Goal: Information Seeking & Learning: Learn about a topic

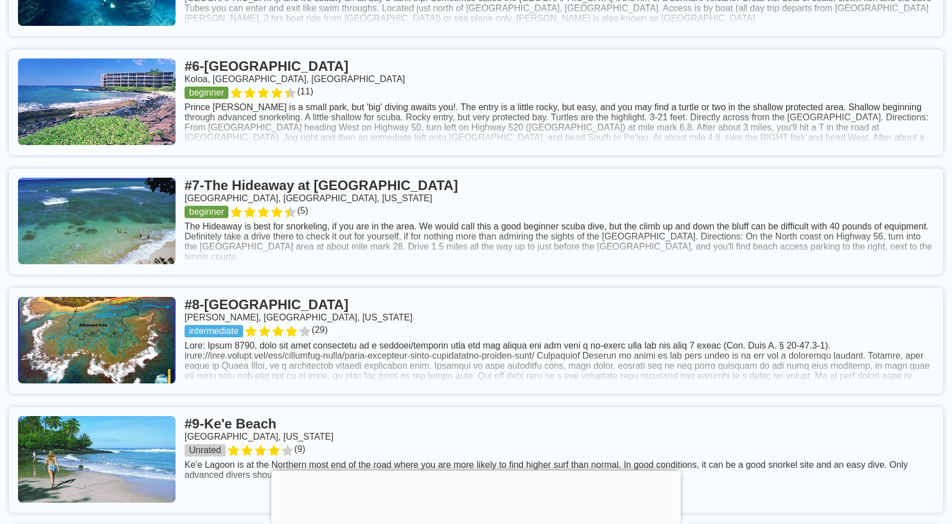
scroll to position [1202, 0]
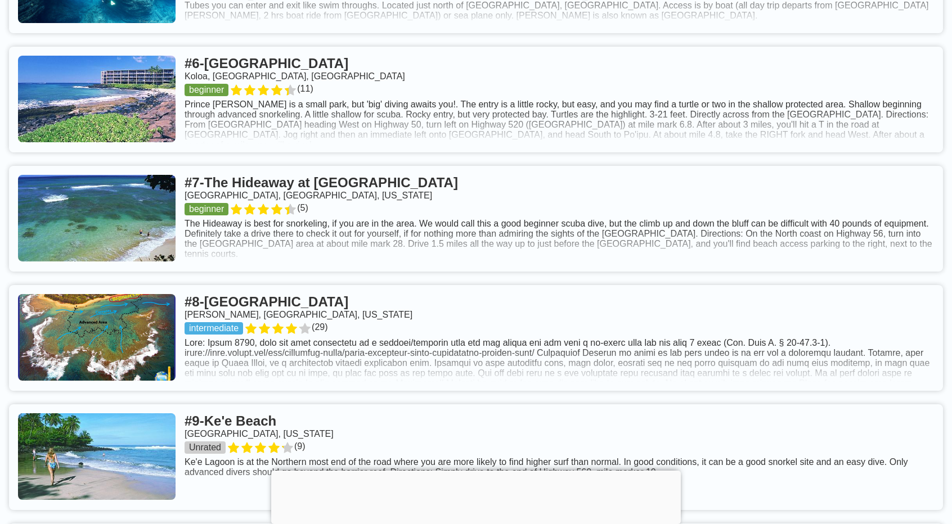
click at [258, 313] on link at bounding box center [476, 338] width 934 height 106
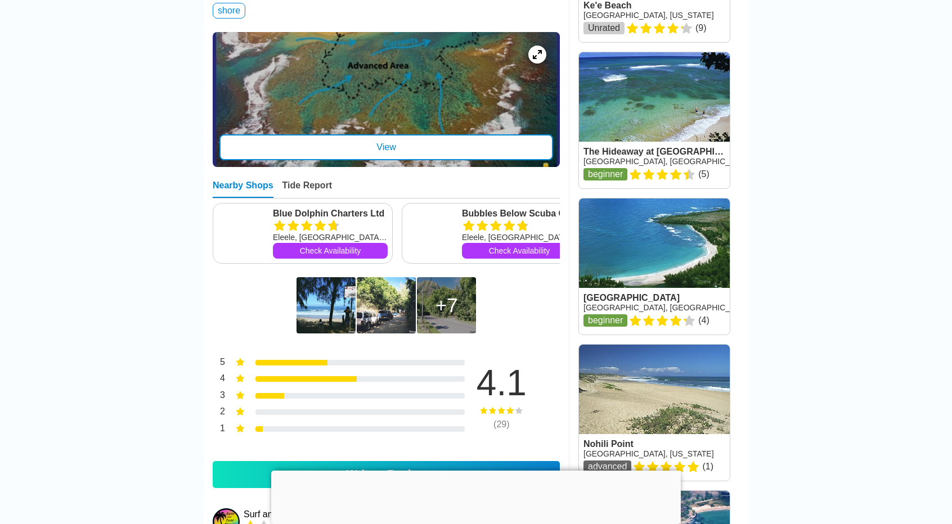
scroll to position [673, 0]
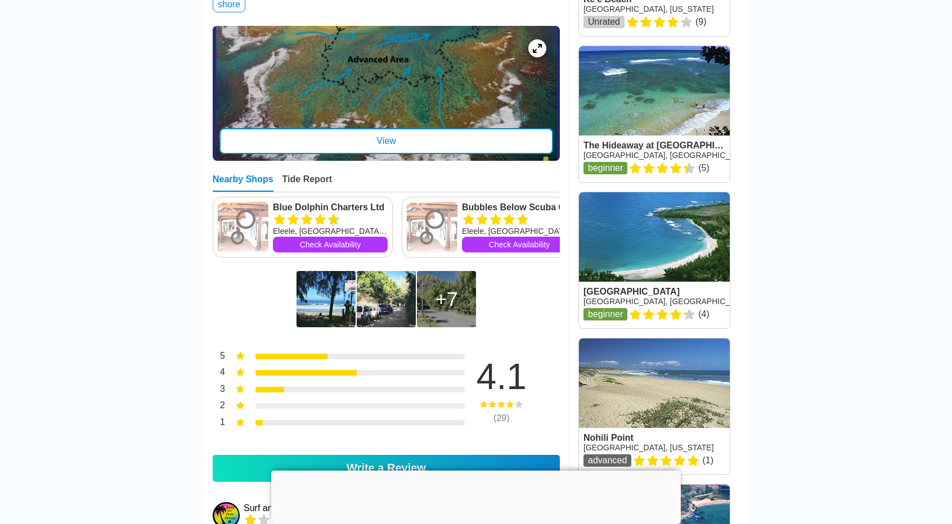
click at [327, 303] on img at bounding box center [325, 299] width 59 height 56
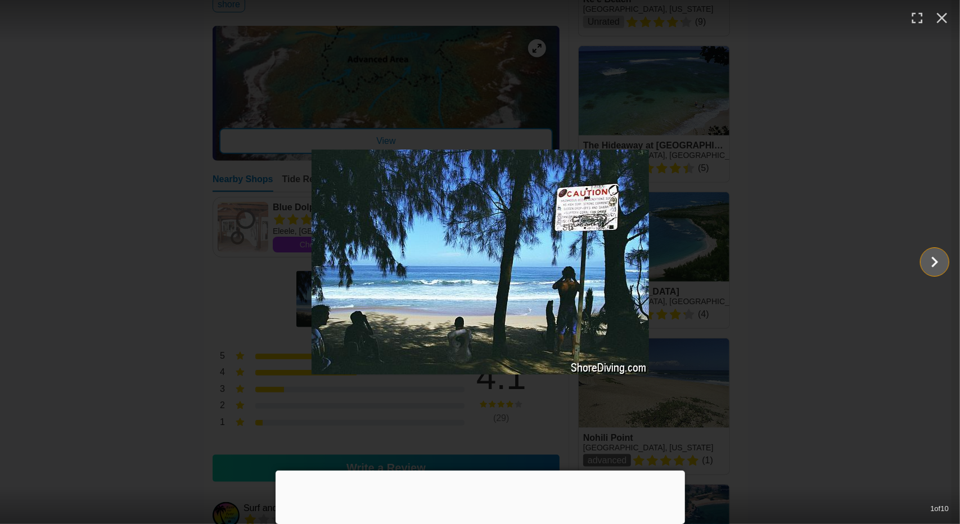
click at [935, 259] on icon "Show slide 2 of 10" at bounding box center [935, 262] width 7 height 11
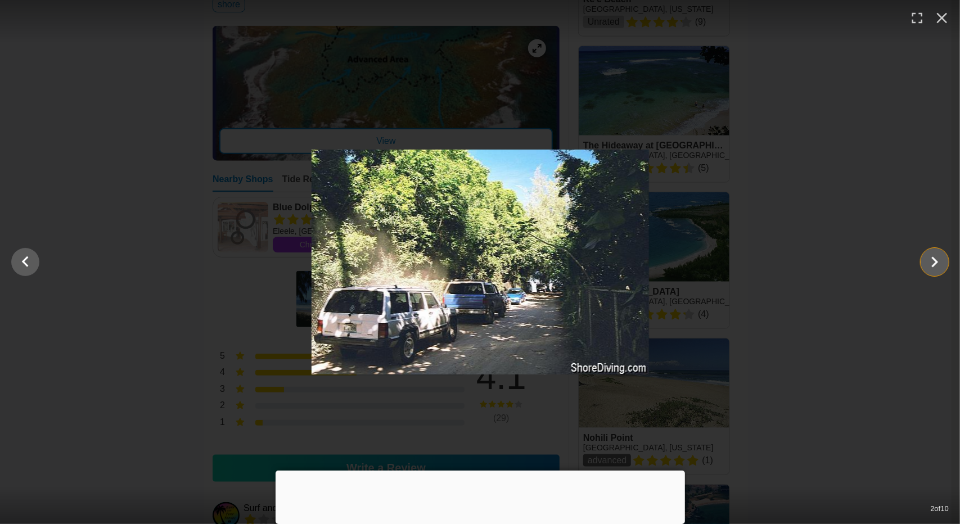
click at [935, 259] on icon "Show slide 3 of 10" at bounding box center [935, 262] width 7 height 11
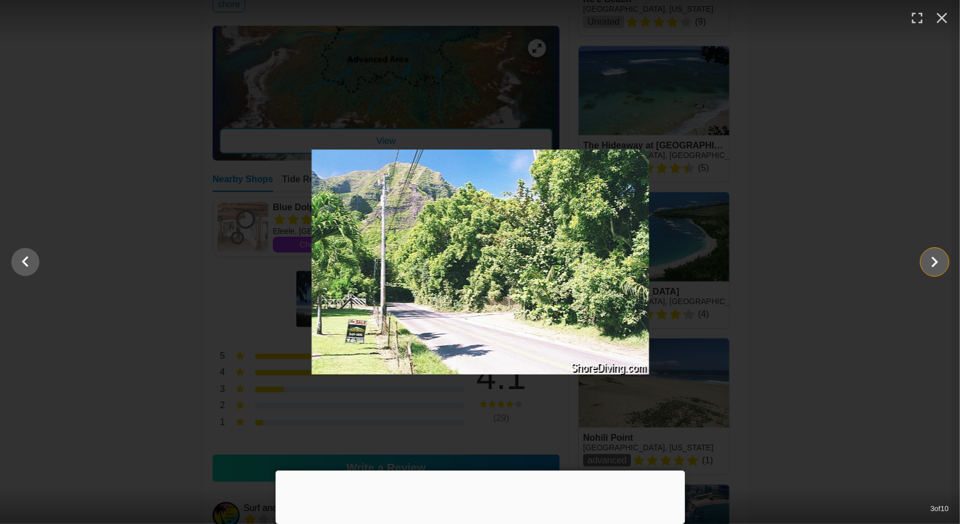
click at [935, 259] on icon "Show slide 4 of 10" at bounding box center [935, 262] width 7 height 11
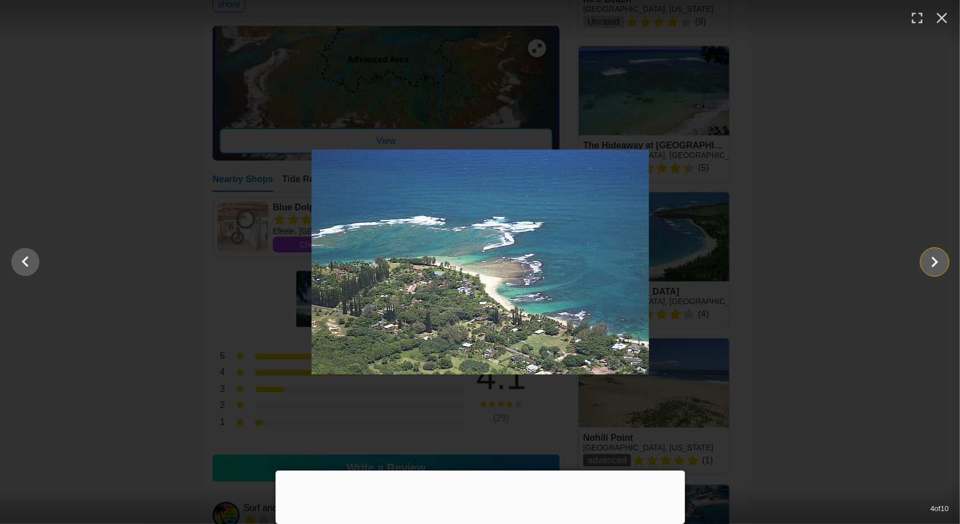
click at [935, 259] on icon "Show slide 5 of 10" at bounding box center [935, 262] width 7 height 11
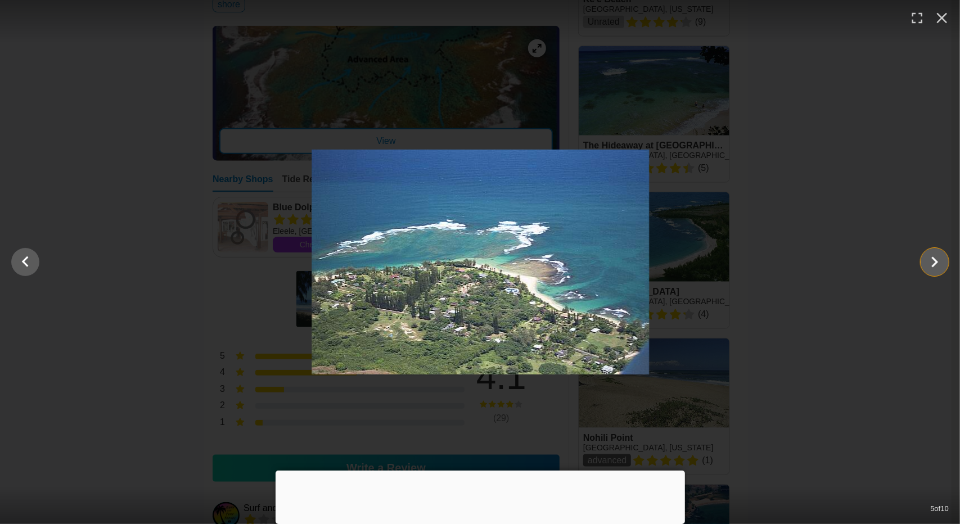
click at [935, 259] on icon "Show slide 6 of 10" at bounding box center [935, 262] width 7 height 11
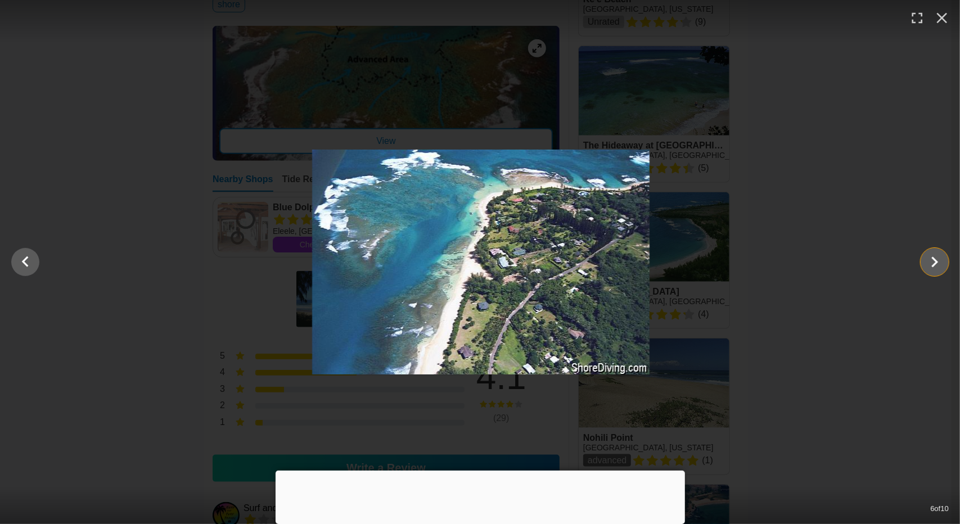
click at [935, 259] on icon "Show slide 7 of 10" at bounding box center [935, 262] width 7 height 11
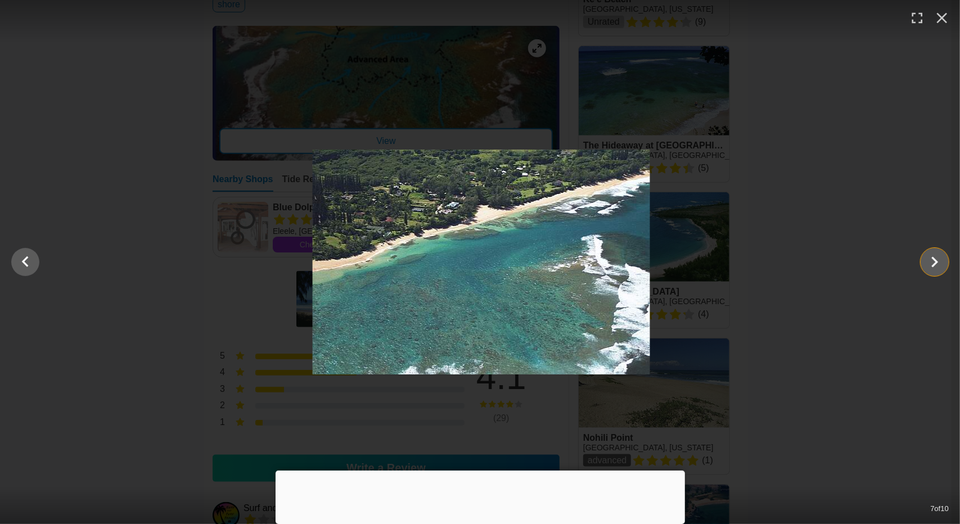
click at [935, 259] on icon "Show slide 8 of 10" at bounding box center [935, 262] width 7 height 11
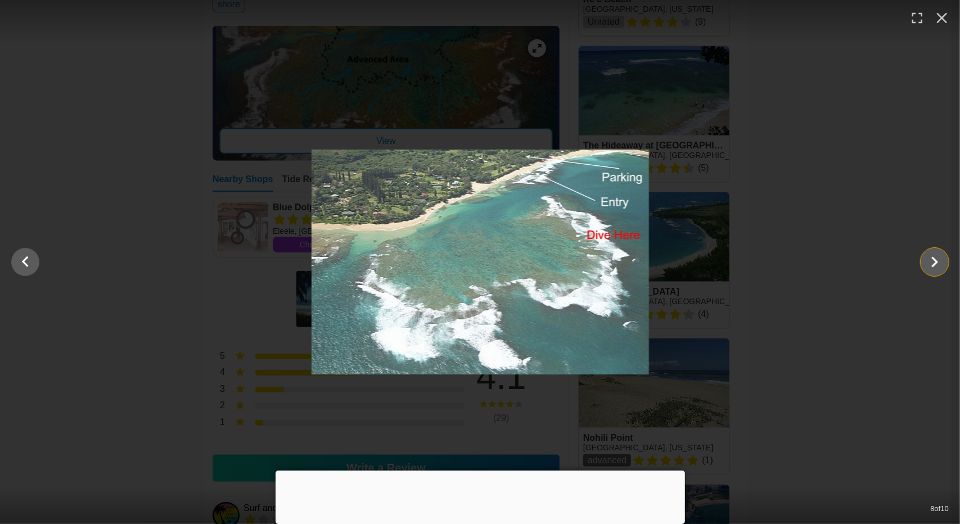
click at [935, 259] on icon "Show slide 9 of 10" at bounding box center [935, 262] width 7 height 11
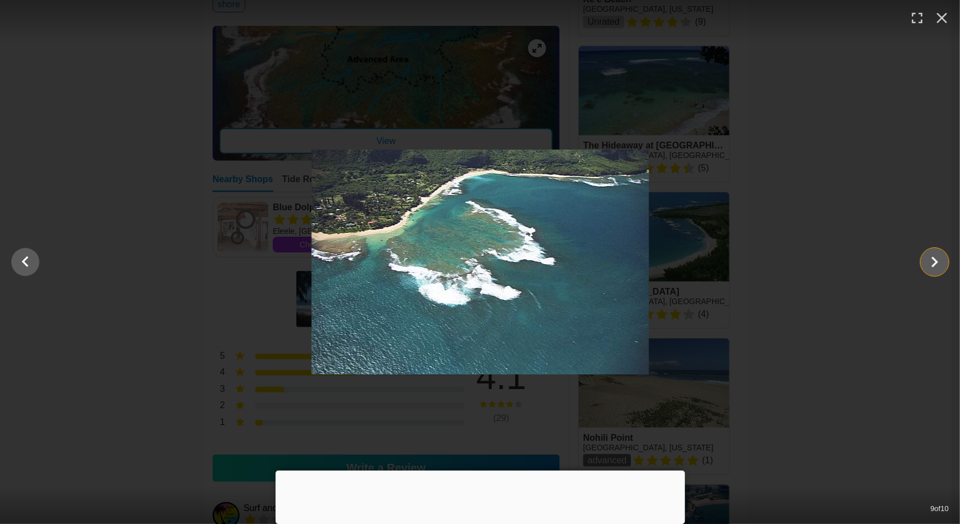
click at [935, 259] on icon "Show slide 10 of 10" at bounding box center [935, 262] width 7 height 11
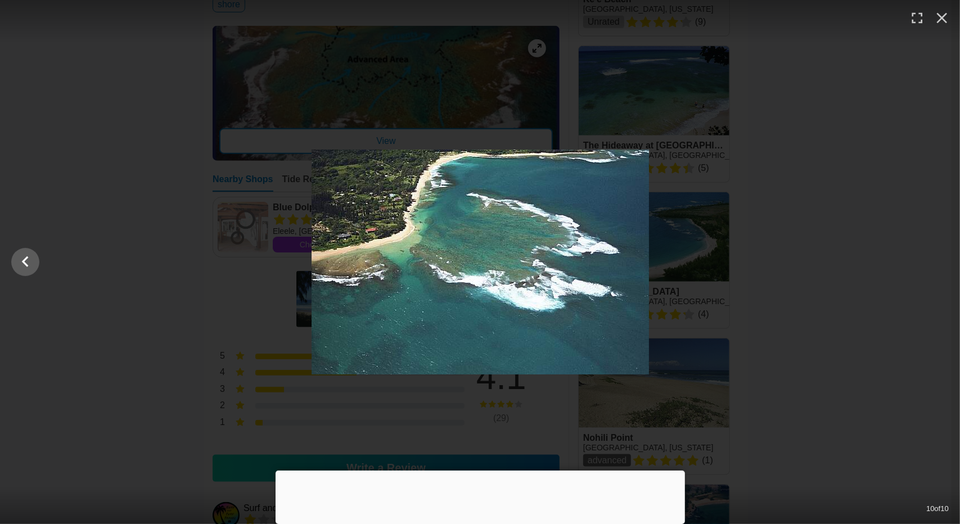
click at [935, 259] on div at bounding box center [480, 262] width 960 height 225
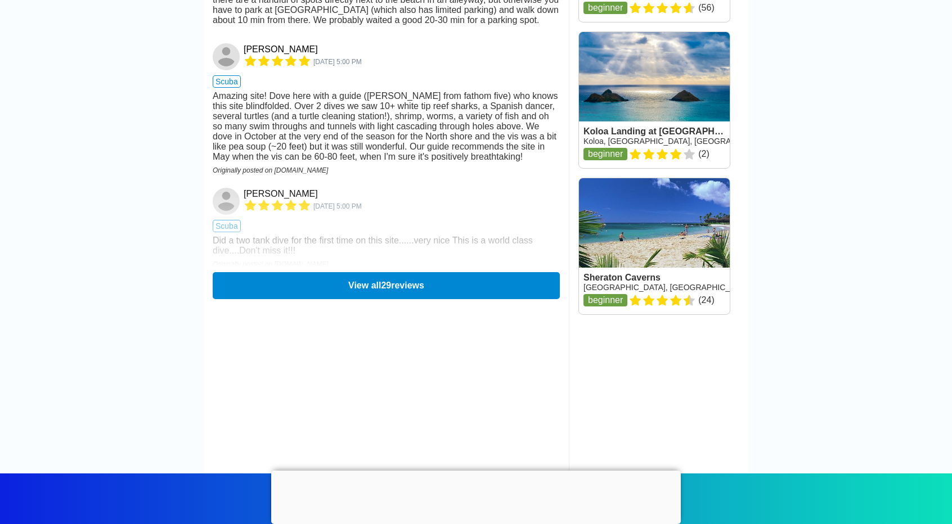
scroll to position [1712, 0]
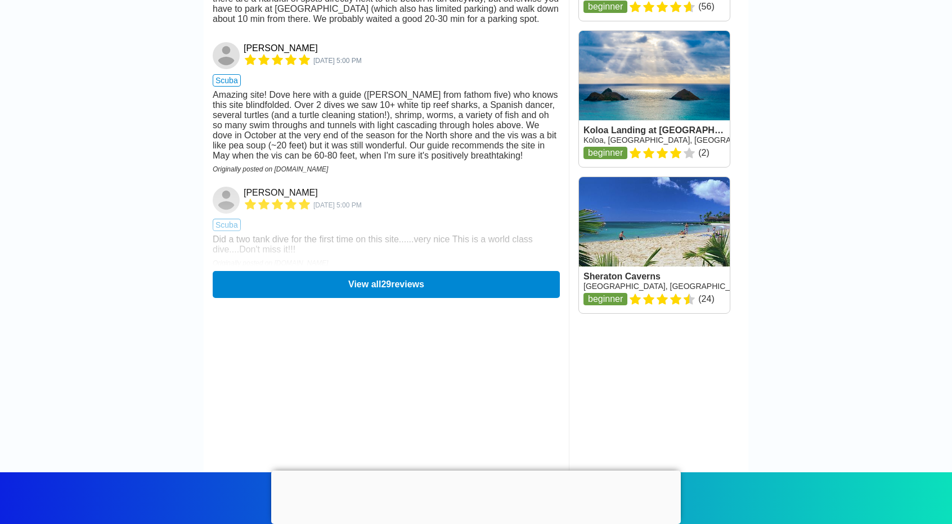
click at [381, 298] on button "View all 29 reviews" at bounding box center [386, 284] width 347 height 27
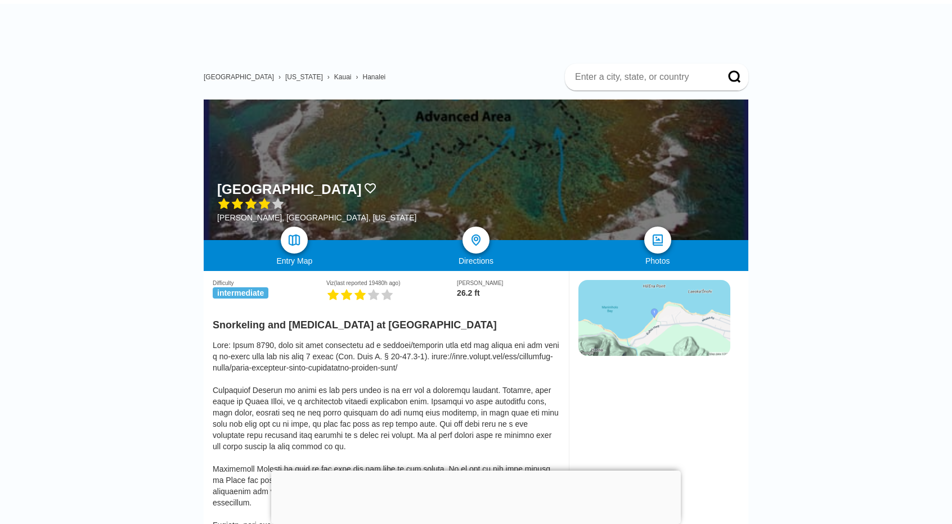
scroll to position [24, 0]
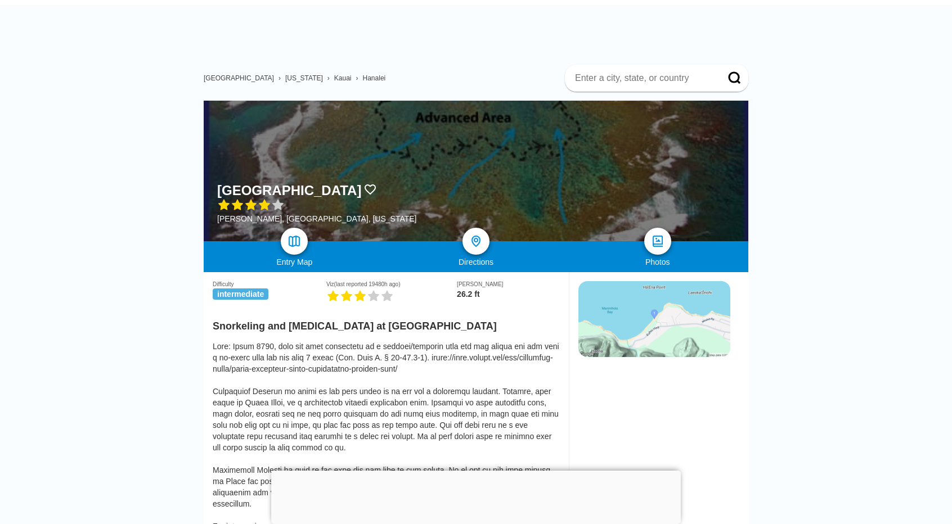
drag, startPoint x: 287, startPoint y: 328, endPoint x: 424, endPoint y: 335, distance: 137.4
drag, startPoint x: 424, startPoint y: 335, endPoint x: 300, endPoint y: 328, distance: 123.9
drag, startPoint x: 300, startPoint y: 328, endPoint x: 293, endPoint y: 328, distance: 7.9
click at [293, 328] on h2 "Snorkeling and Scuba Diving at Tunnels Beach" at bounding box center [386, 323] width 347 height 19
drag, startPoint x: 288, startPoint y: 329, endPoint x: 435, endPoint y: 334, distance: 147.5
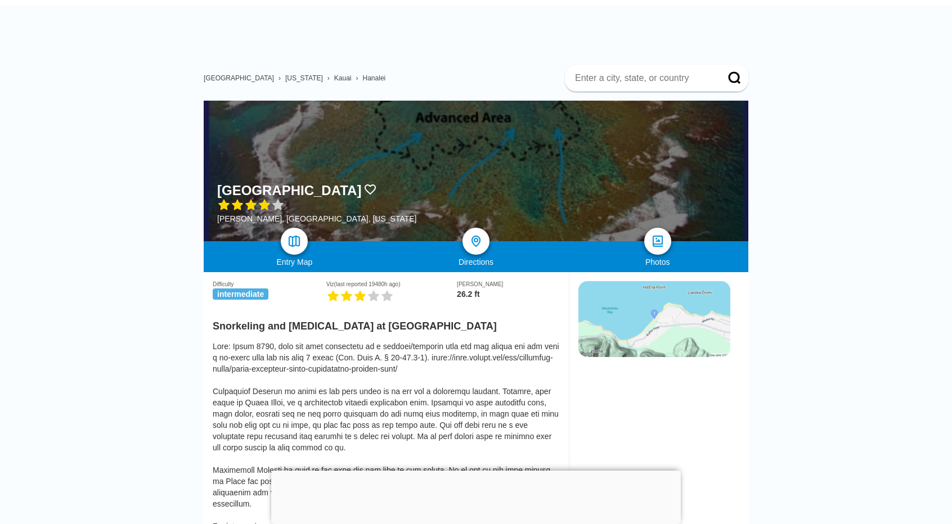
drag, startPoint x: 435, startPoint y: 334, endPoint x: 825, endPoint y: 77, distance: 466.6
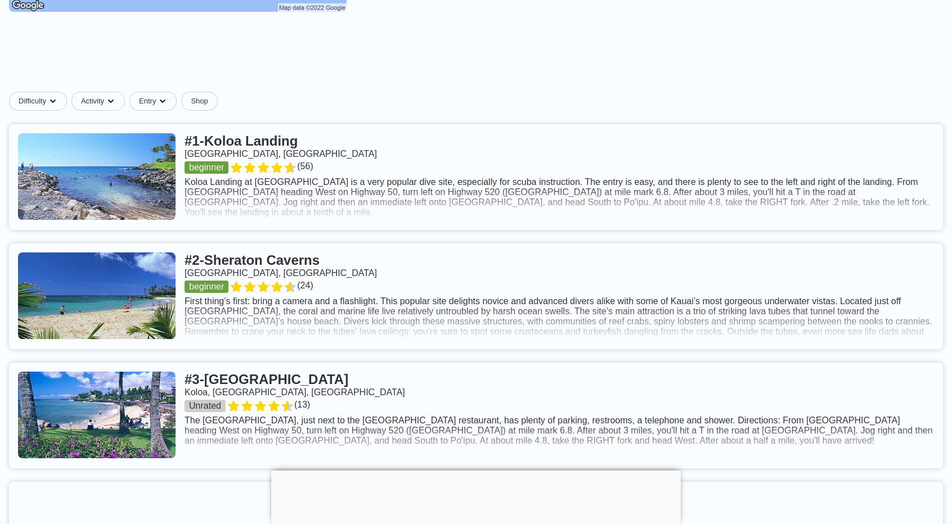
scroll to position [401, 0]
click at [243, 156] on link at bounding box center [476, 178] width 934 height 106
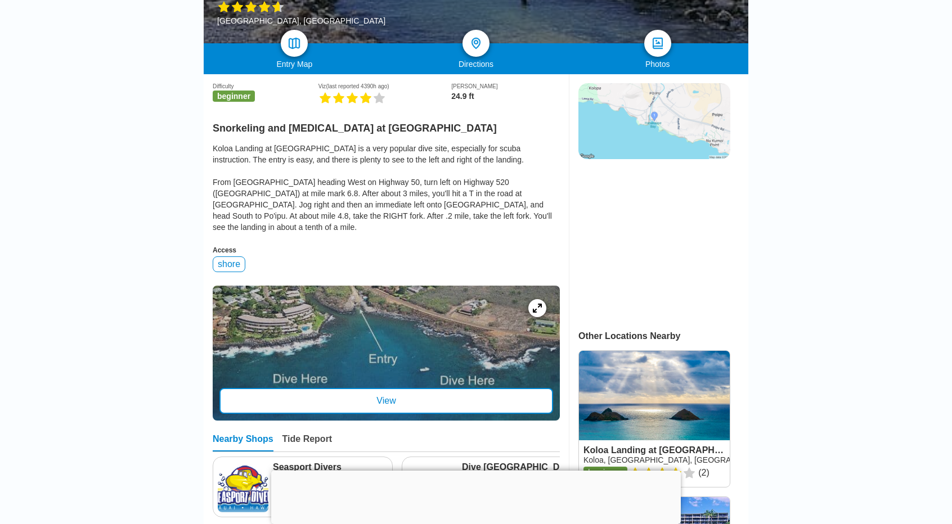
scroll to position [223, 0]
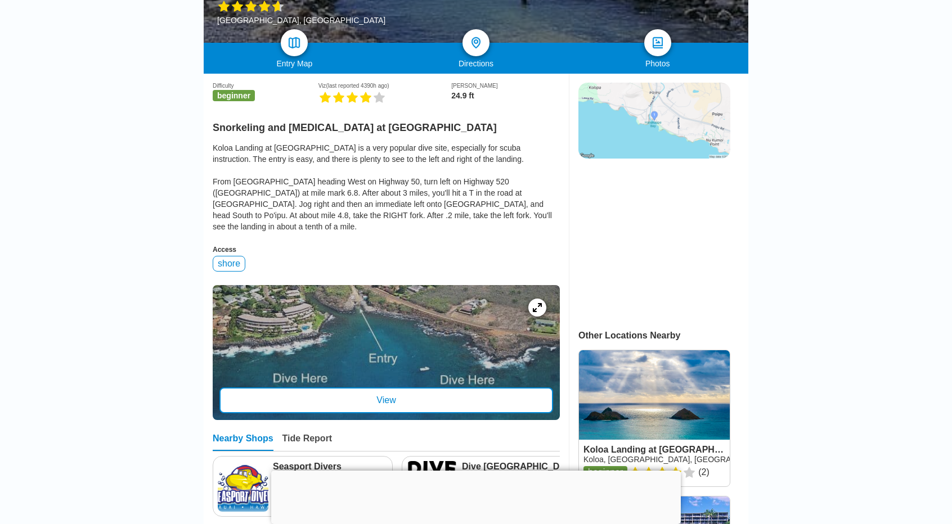
click at [536, 303] on icon at bounding box center [537, 307] width 9 height 9
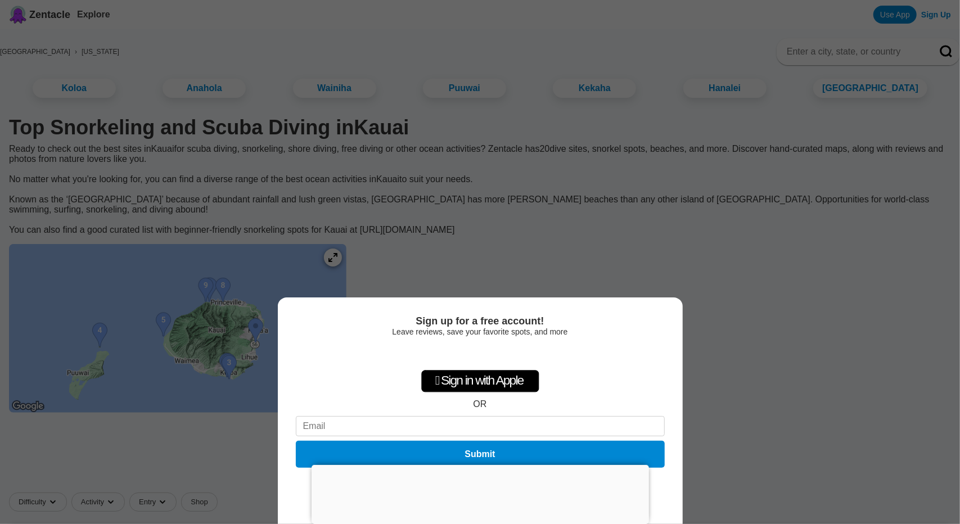
click at [484, 465] on div at bounding box center [481, 465] width 338 height 0
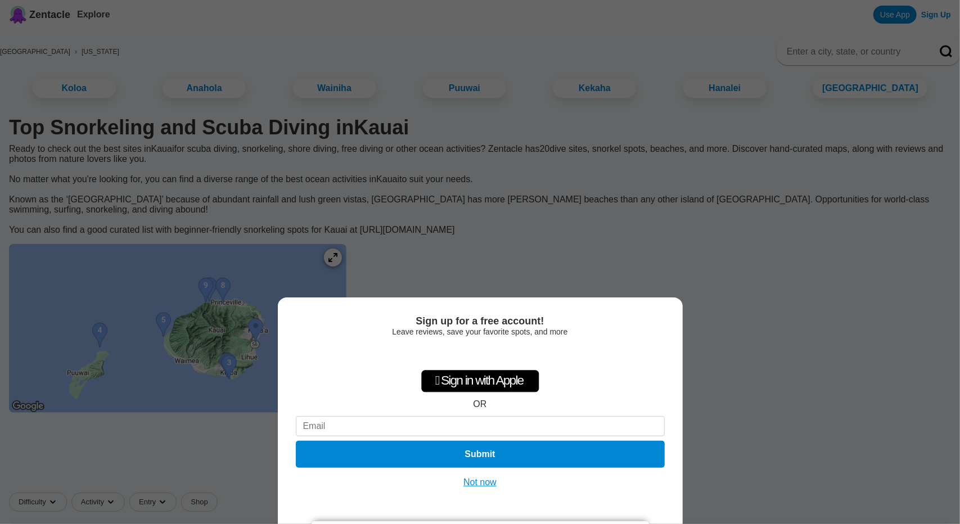
click at [479, 482] on button "Not now" at bounding box center [480, 482] width 40 height 11
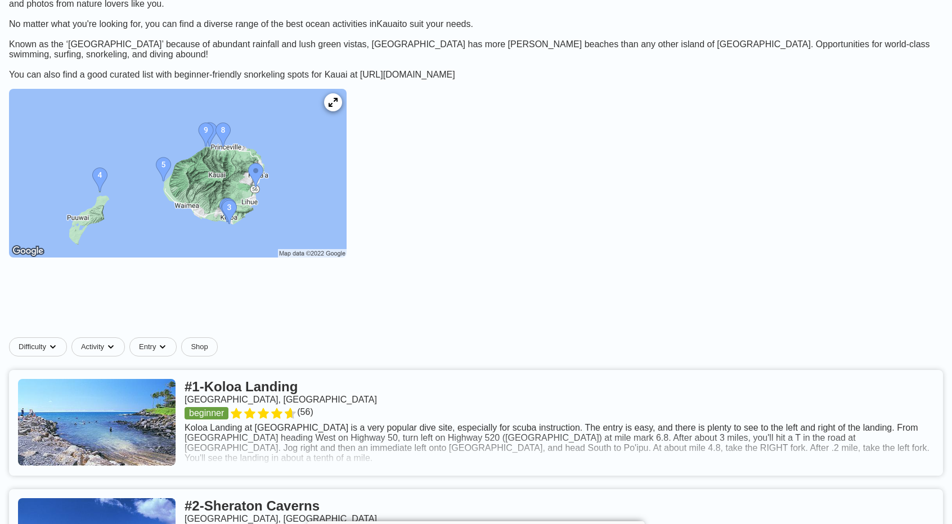
scroll to position [156, 0]
click at [338, 106] on icon at bounding box center [333, 101] width 9 height 9
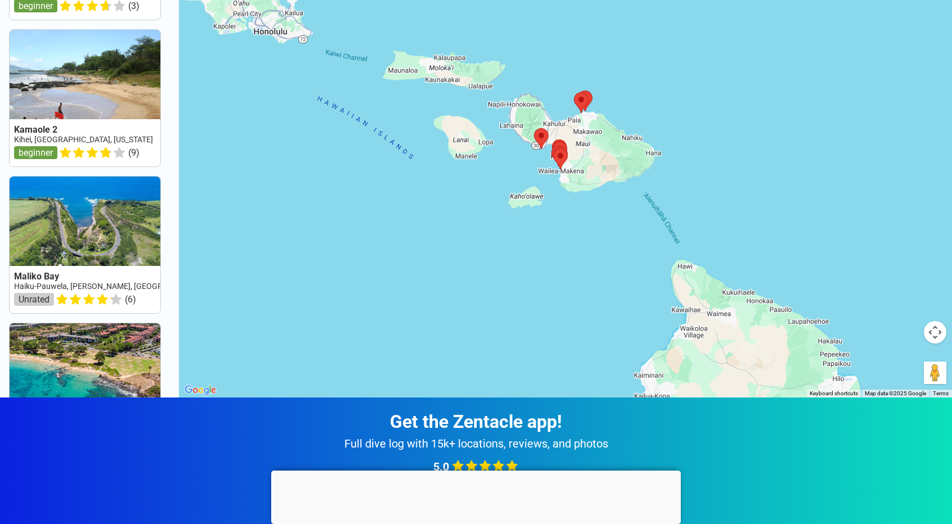
scroll to position [158, 0]
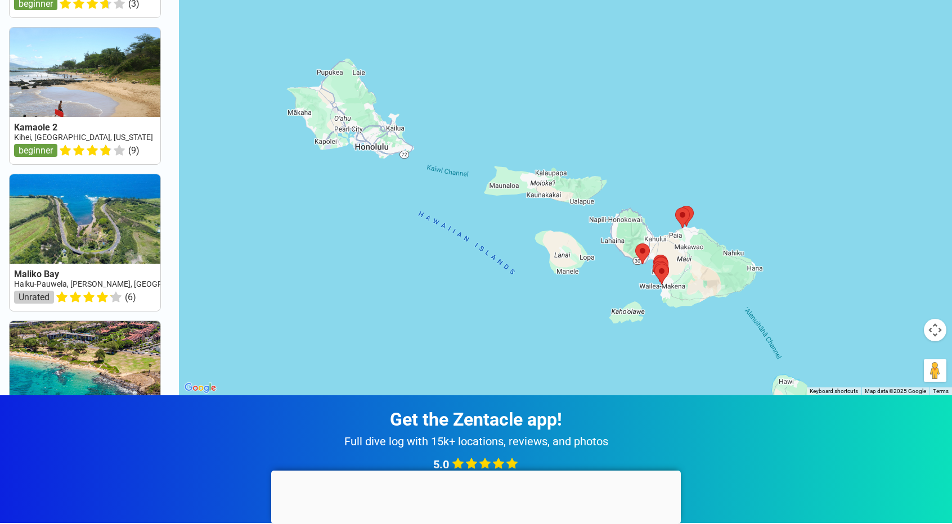
drag, startPoint x: 644, startPoint y: 230, endPoint x: 748, endPoint y: 350, distance: 159.9
click at [748, 350] on div at bounding box center [565, 133] width 773 height 524
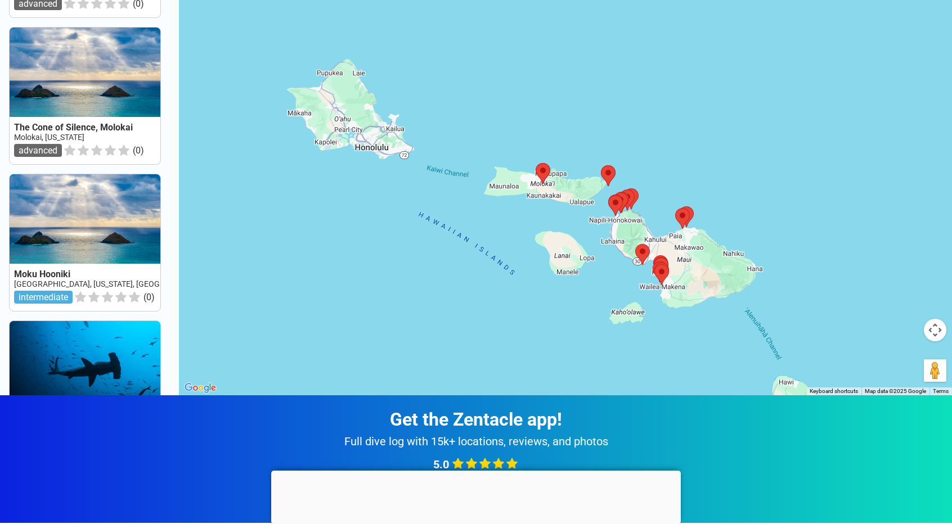
click at [828, 271] on div at bounding box center [565, 133] width 773 height 524
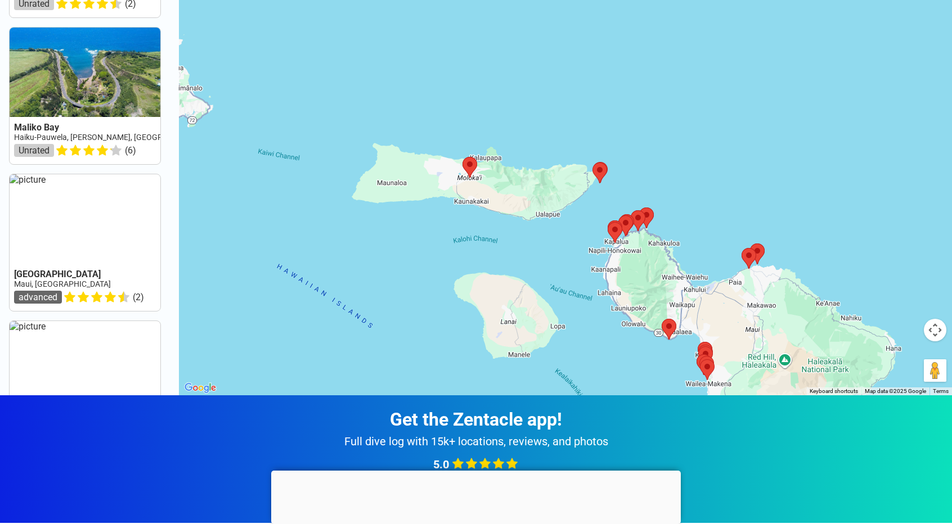
drag, startPoint x: 352, startPoint y: 189, endPoint x: 567, endPoint y: 273, distance: 230.6
click at [567, 273] on div at bounding box center [565, 133] width 773 height 524
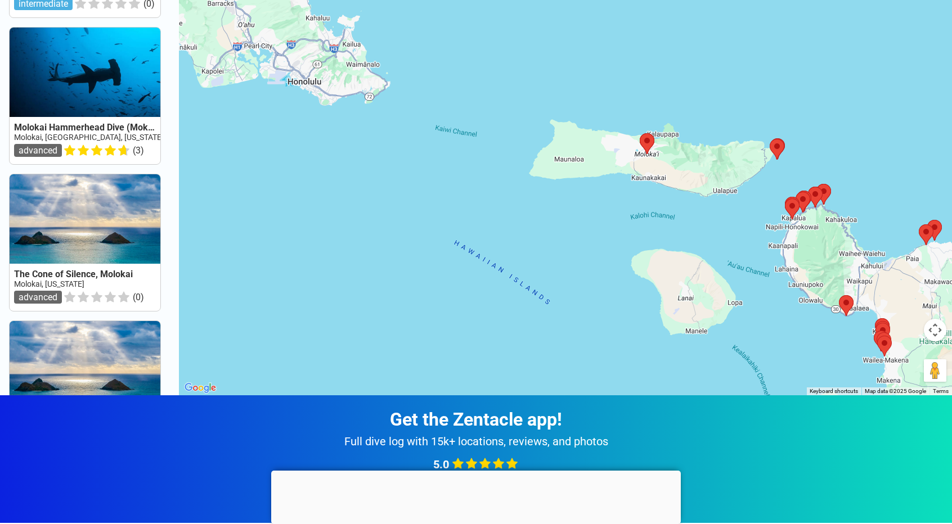
drag, startPoint x: 375, startPoint y: 271, endPoint x: 552, endPoint y: 246, distance: 179.4
click at [552, 246] on div at bounding box center [565, 133] width 773 height 524
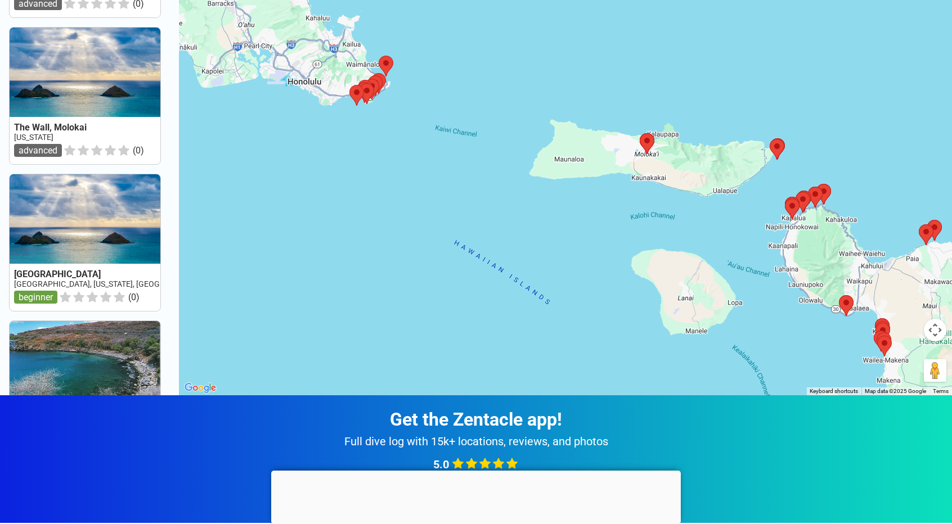
scroll to position [0, 0]
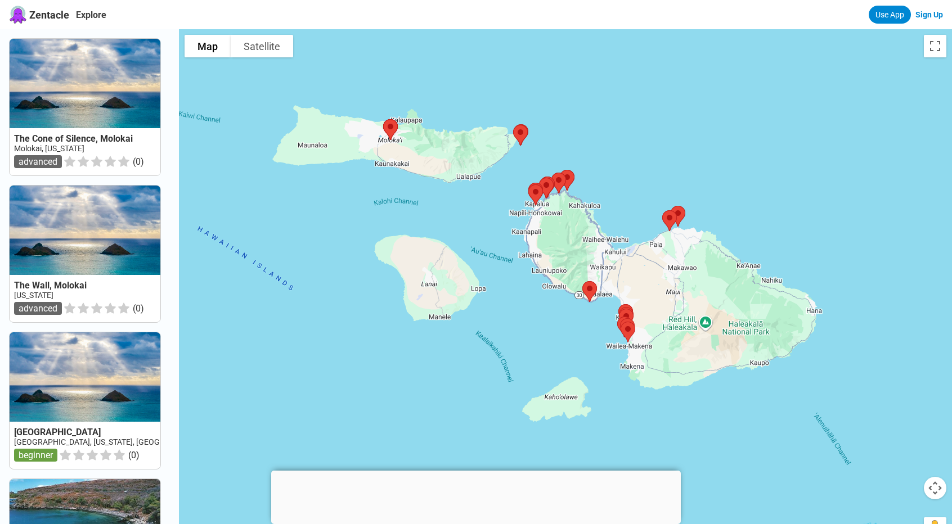
drag, startPoint x: 738, startPoint y: 393, endPoint x: 480, endPoint y: 220, distance: 310.9
click at [480, 220] on div at bounding box center [565, 291] width 773 height 524
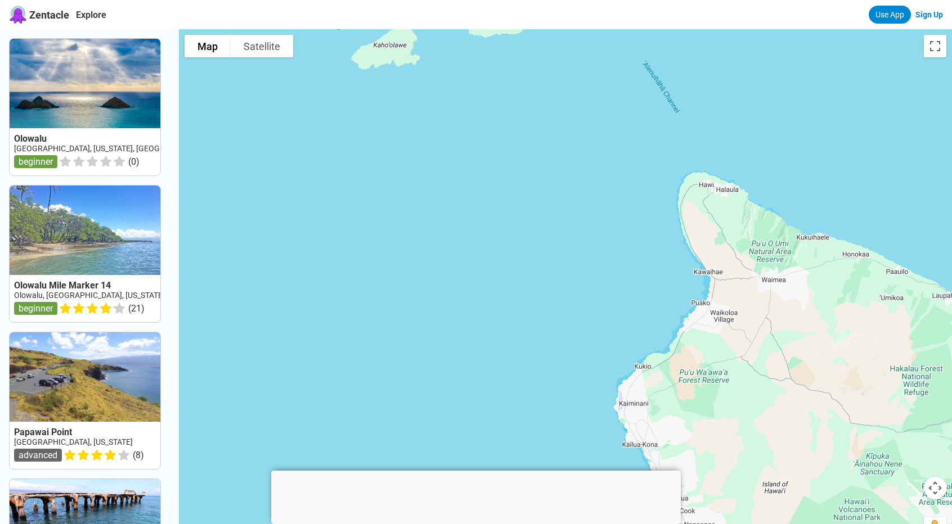
drag, startPoint x: 777, startPoint y: 420, endPoint x: 605, endPoint y: 65, distance: 395.0
click at [605, 65] on div at bounding box center [565, 291] width 773 height 524
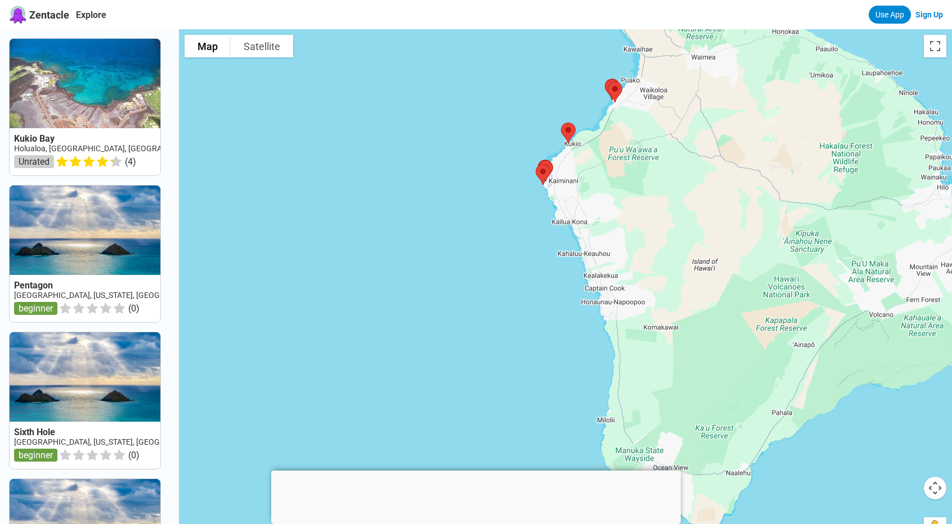
drag, startPoint x: 582, startPoint y: 277, endPoint x: 510, endPoint y: 54, distance: 234.5
click at [510, 54] on div at bounding box center [565, 291] width 773 height 524
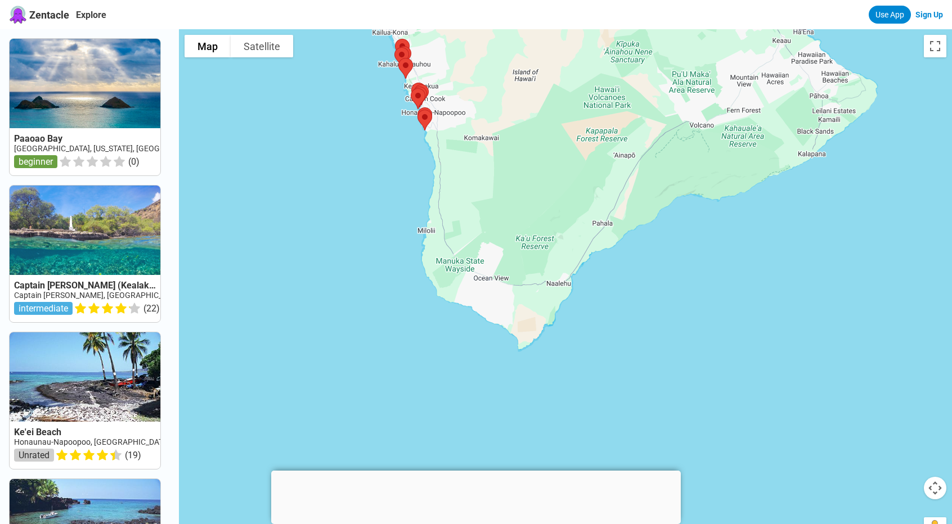
drag, startPoint x: 878, startPoint y: 465, endPoint x: 692, endPoint y: 269, distance: 270.2
click at [692, 269] on div at bounding box center [565, 291] width 773 height 524
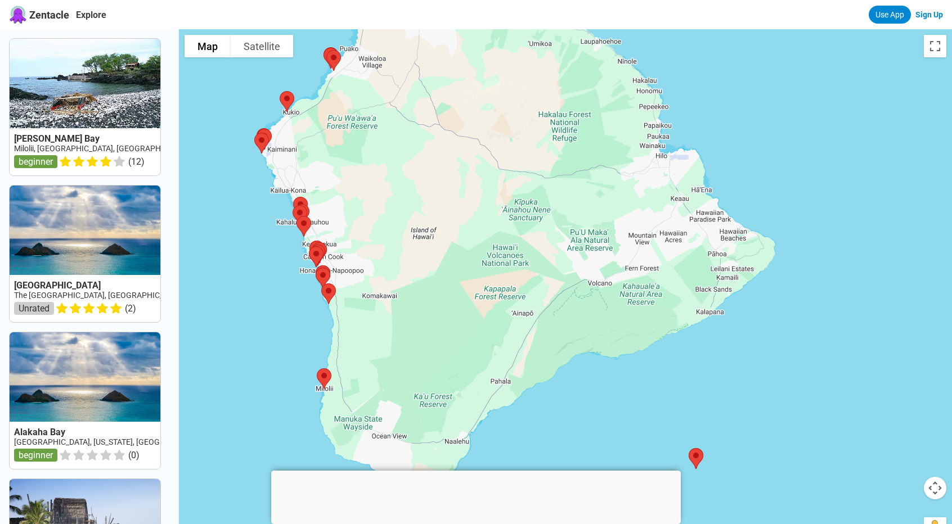
drag, startPoint x: 836, startPoint y: 234, endPoint x: 733, endPoint y: 394, distance: 190.8
click at [733, 394] on div at bounding box center [565, 291] width 773 height 524
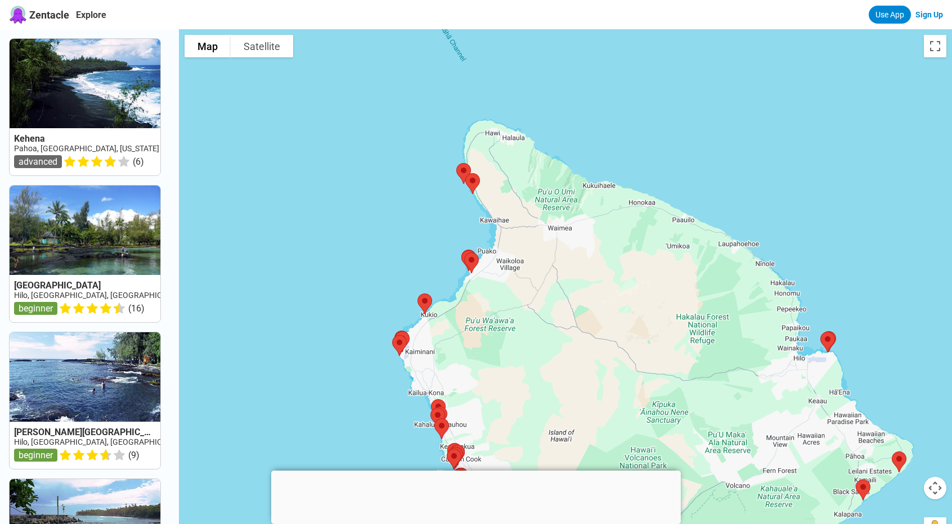
drag, startPoint x: 773, startPoint y: 103, endPoint x: 912, endPoint y: 312, distance: 251.0
click at [912, 312] on div at bounding box center [565, 291] width 773 height 524
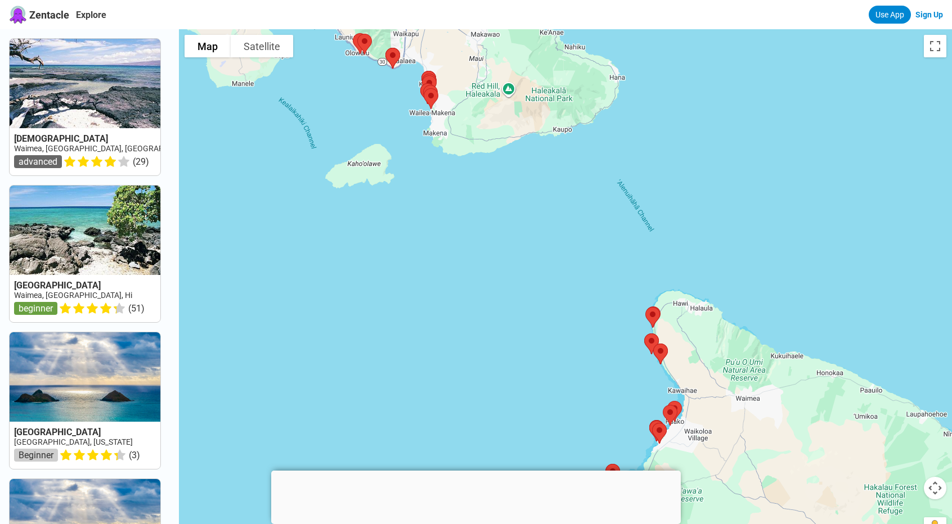
drag, startPoint x: 313, startPoint y: 145, endPoint x: 531, endPoint y: 366, distance: 311.1
click at [531, 366] on div at bounding box center [565, 291] width 773 height 524
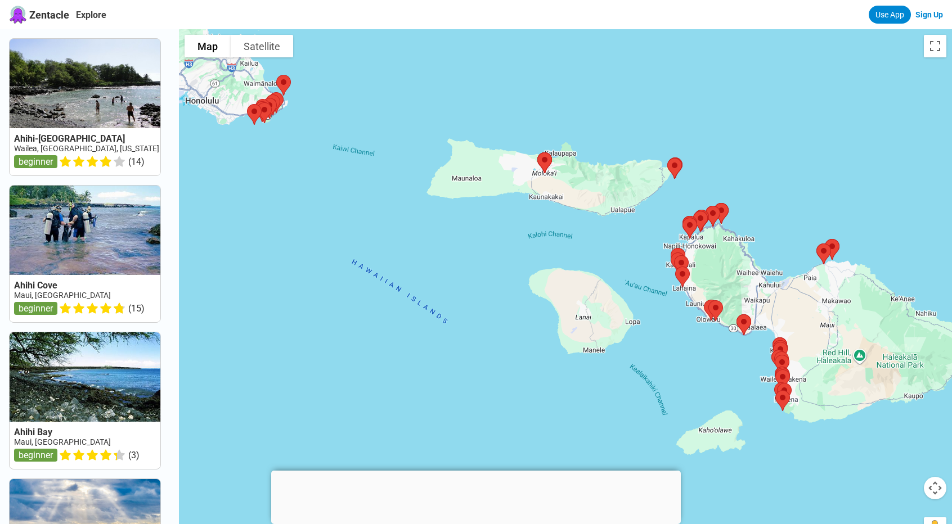
click at [624, 460] on div at bounding box center [565, 291] width 773 height 524
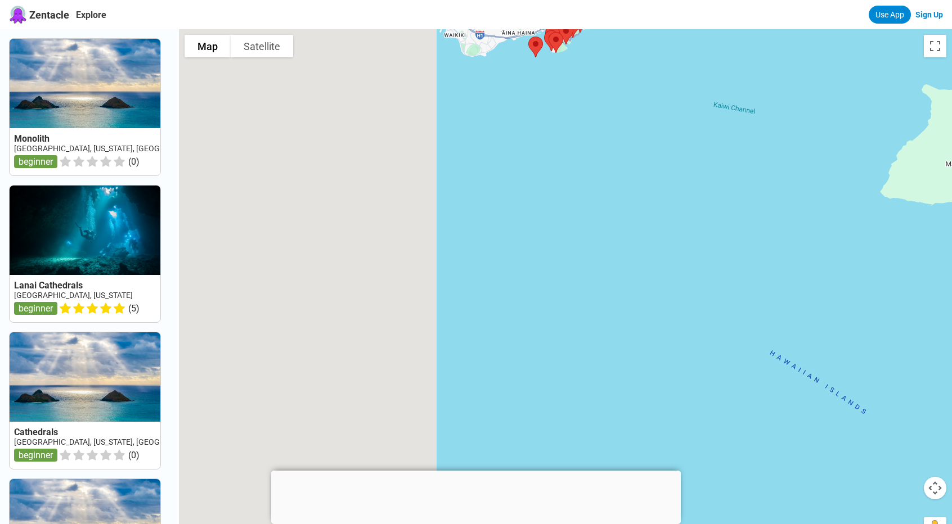
drag, startPoint x: 286, startPoint y: 263, endPoint x: 741, endPoint y: 388, distance: 472.0
click at [741, 388] on div at bounding box center [565, 291] width 773 height 524
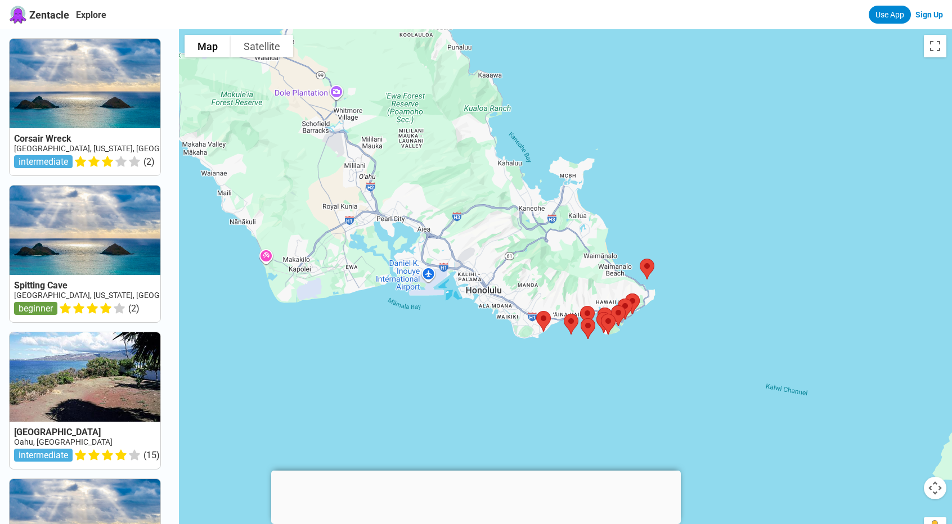
drag, startPoint x: 380, startPoint y: 116, endPoint x: 421, endPoint y: 386, distance: 272.5
click at [421, 386] on div at bounding box center [565, 291] width 773 height 524
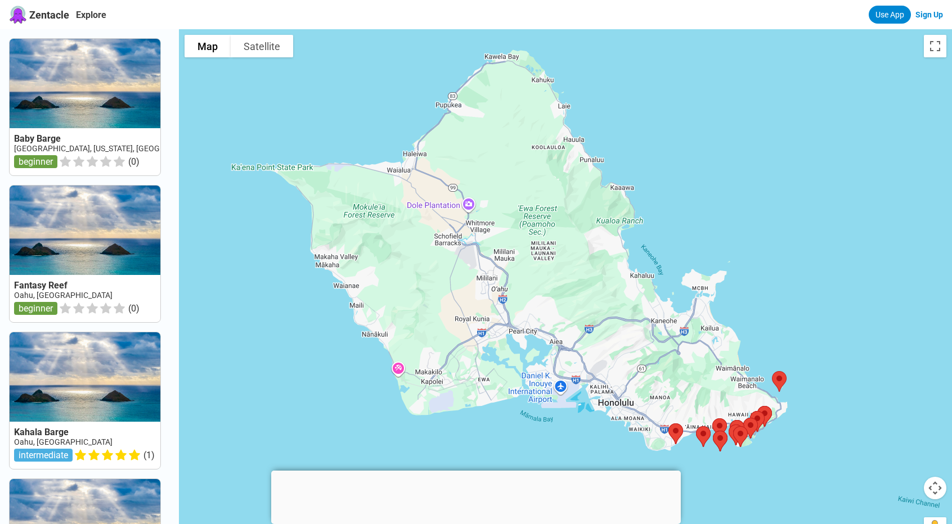
drag, startPoint x: 251, startPoint y: 303, endPoint x: 384, endPoint y: 417, distance: 174.7
click at [384, 417] on div at bounding box center [565, 291] width 773 height 524
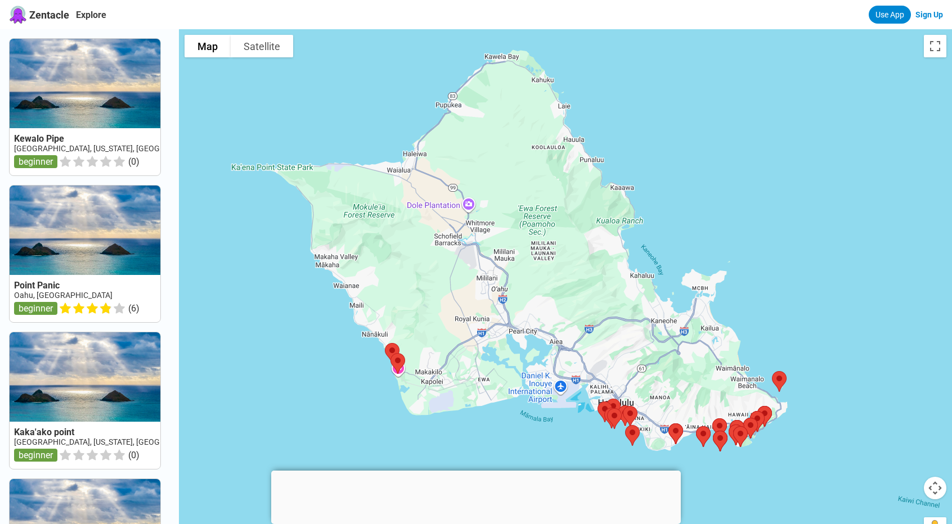
click at [475, 285] on div at bounding box center [565, 291] width 773 height 524
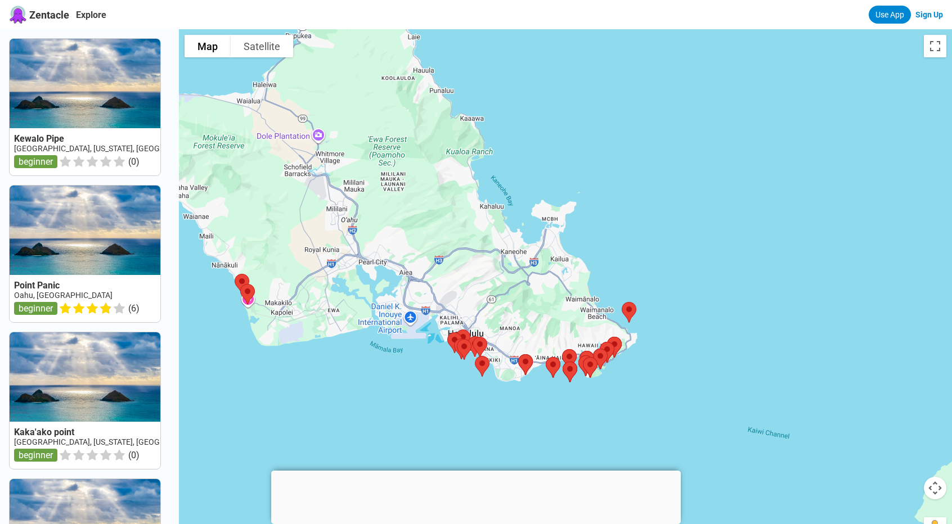
drag, startPoint x: 790, startPoint y: 482, endPoint x: 638, endPoint y: 411, distance: 166.9
click at [638, 411] on div at bounding box center [565, 291] width 773 height 524
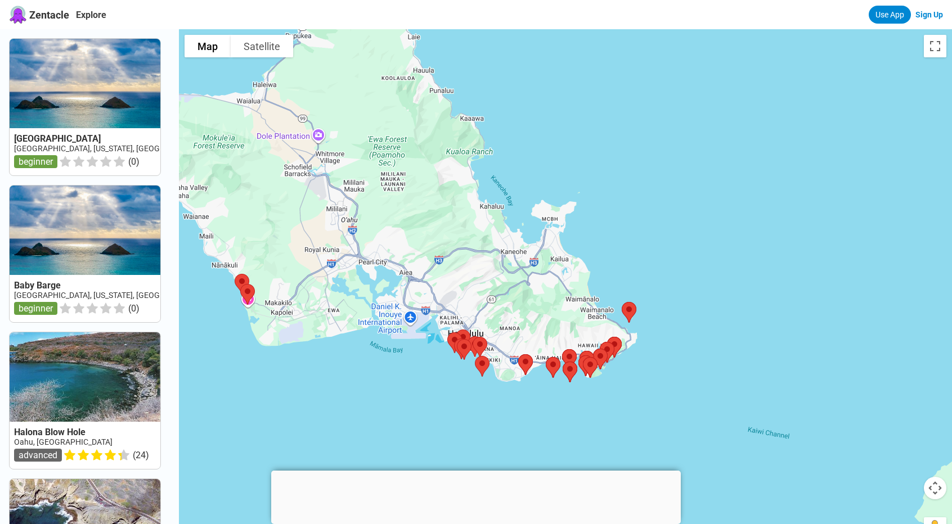
click at [569, 337] on div at bounding box center [565, 291] width 773 height 524
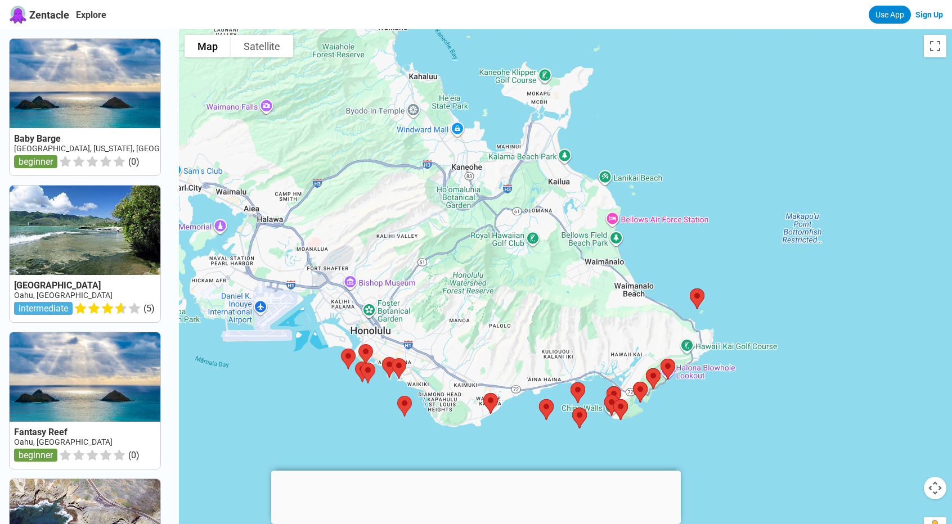
click at [723, 204] on div at bounding box center [565, 291] width 773 height 524
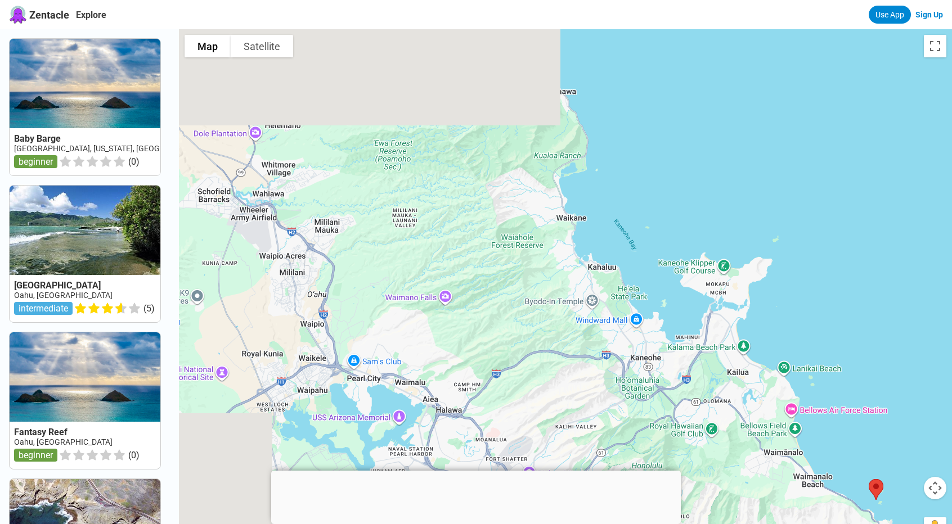
drag, startPoint x: 728, startPoint y: 152, endPoint x: 914, endPoint y: 345, distance: 266.9
click at [914, 345] on div at bounding box center [565, 291] width 773 height 524
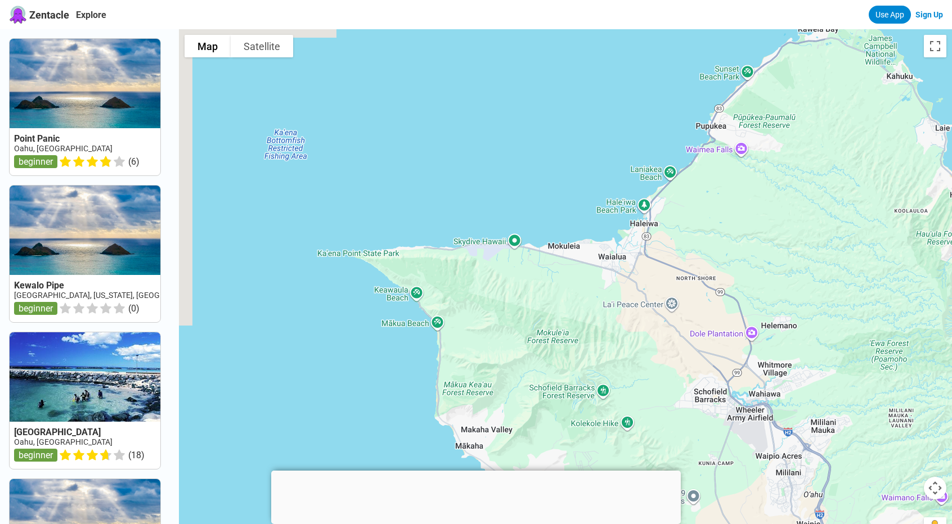
drag, startPoint x: 406, startPoint y: 239, endPoint x: 905, endPoint y: 440, distance: 537.5
click at [905, 440] on div at bounding box center [565, 291] width 773 height 524
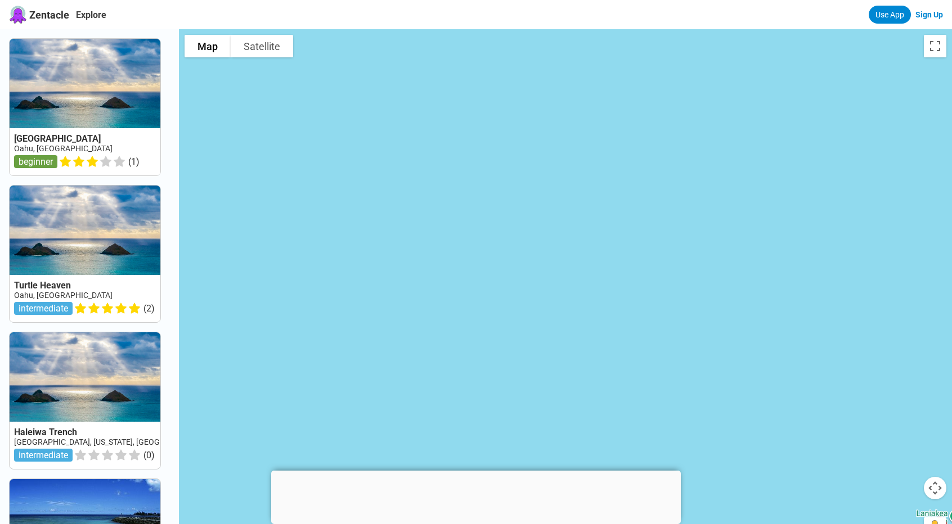
drag, startPoint x: 497, startPoint y: 112, endPoint x: 790, endPoint y: 464, distance: 457.8
click at [790, 464] on div at bounding box center [565, 291] width 773 height 524
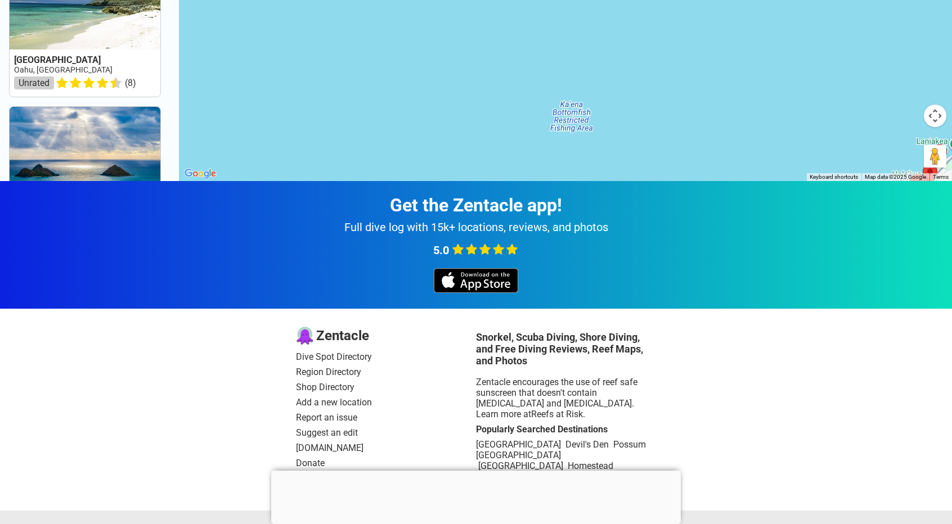
scroll to position [377, 0]
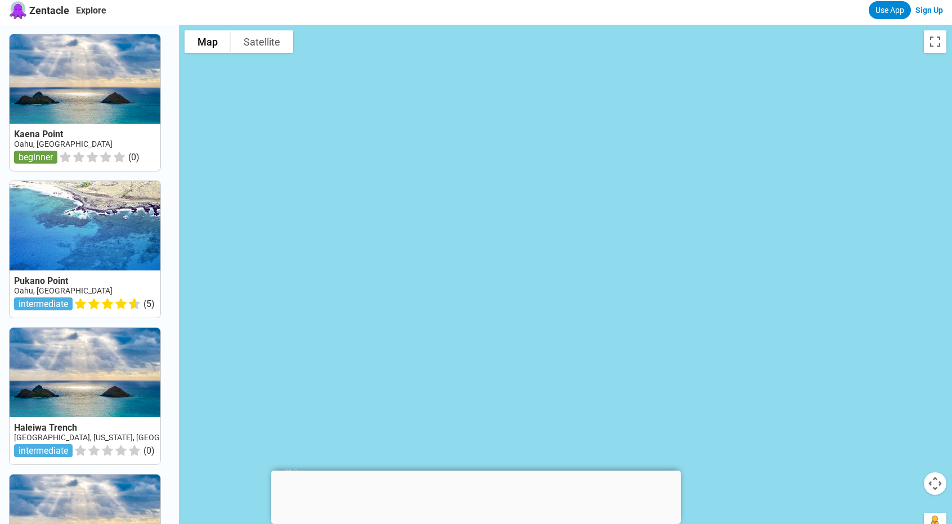
scroll to position [0, 0]
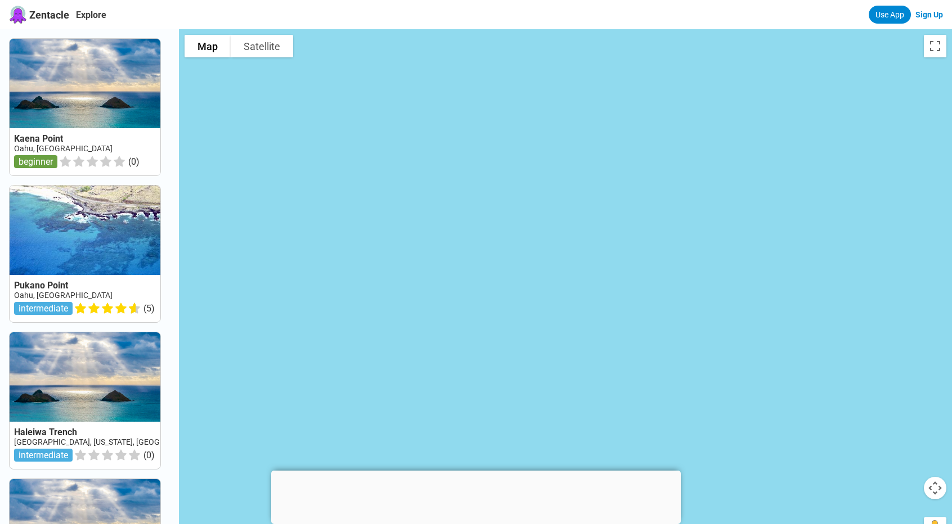
click at [938, 489] on button "Map camera controls" at bounding box center [935, 488] width 23 height 23
click at [879, 514] on button "Move down" at bounding box center [878, 516] width 23 height 23
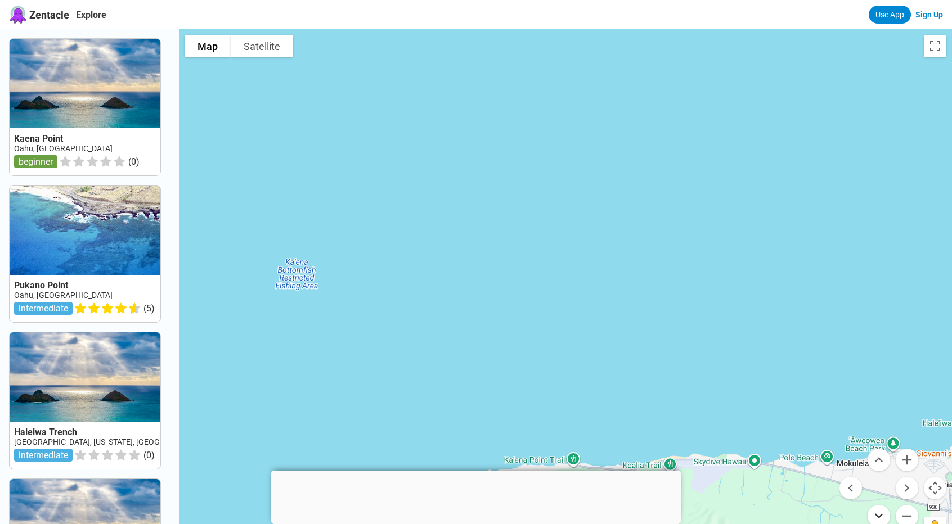
click at [879, 514] on button "Move down" at bounding box center [878, 516] width 23 height 23
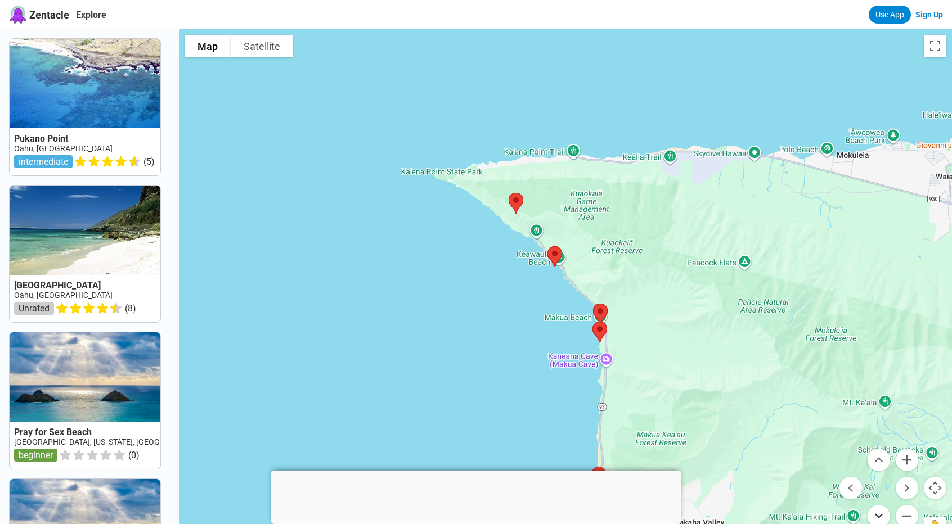
click at [879, 514] on button "Move down" at bounding box center [878, 516] width 23 height 23
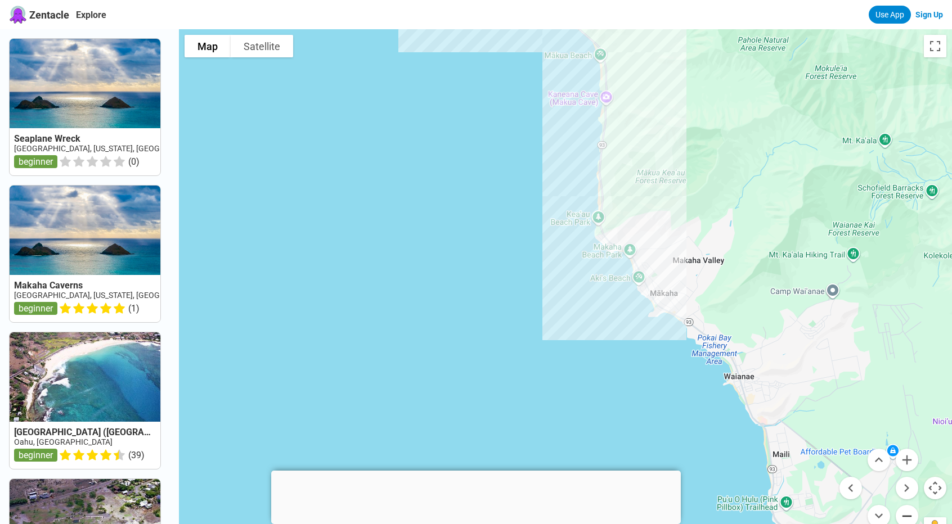
click at [909, 512] on button "Zoom out" at bounding box center [907, 516] width 23 height 23
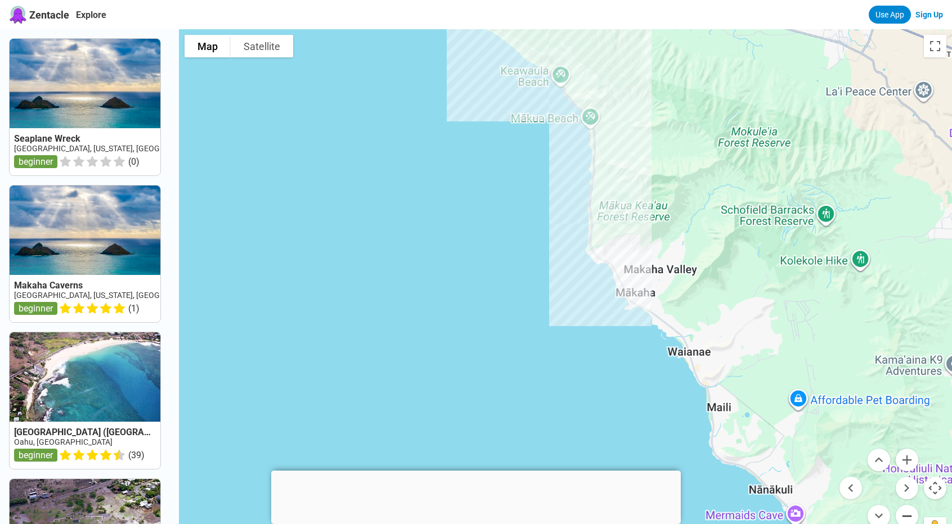
click at [909, 512] on button "Zoom out" at bounding box center [907, 516] width 23 height 23
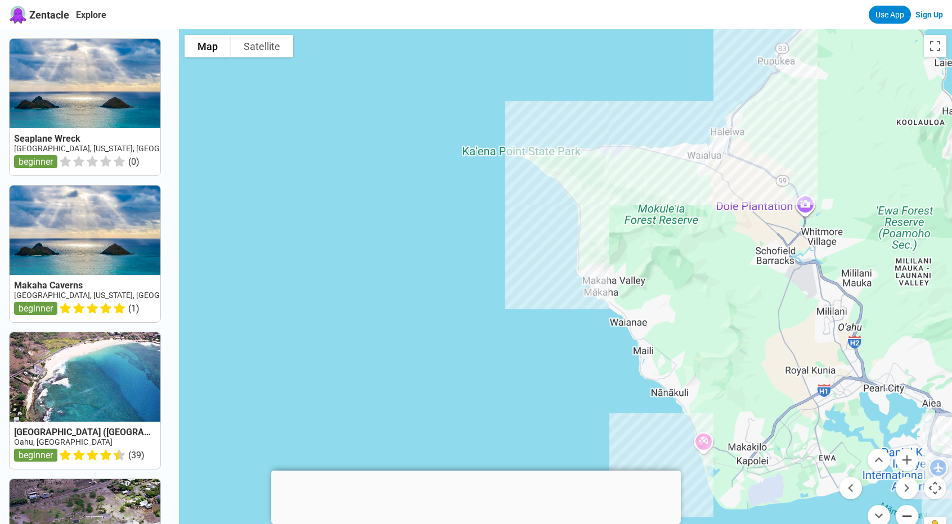
click at [909, 512] on button "Zoom out" at bounding box center [907, 516] width 23 height 23
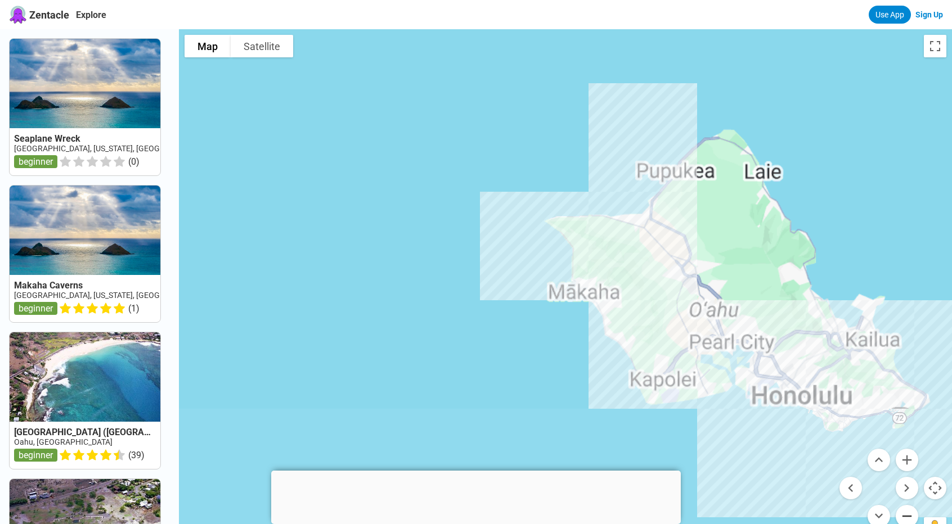
click at [909, 512] on button "Zoom out" at bounding box center [907, 516] width 23 height 23
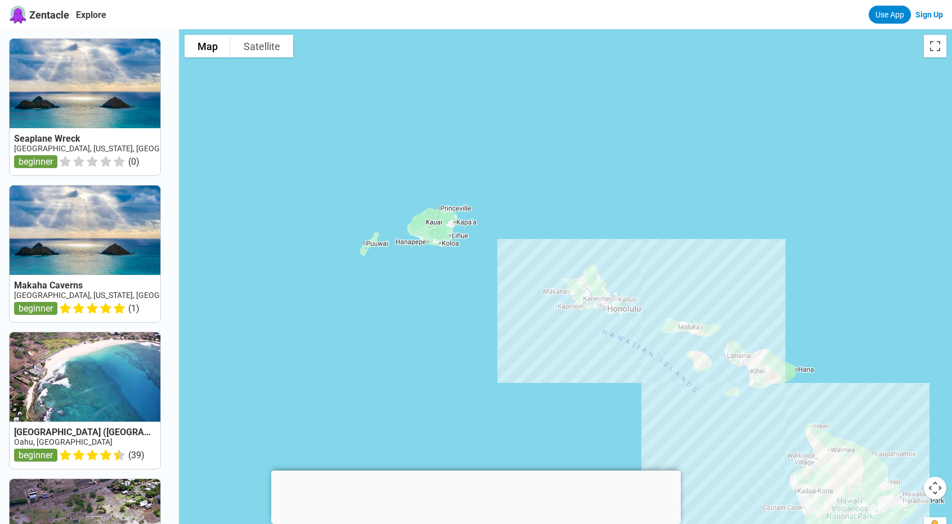
click at [440, 233] on div at bounding box center [565, 291] width 773 height 524
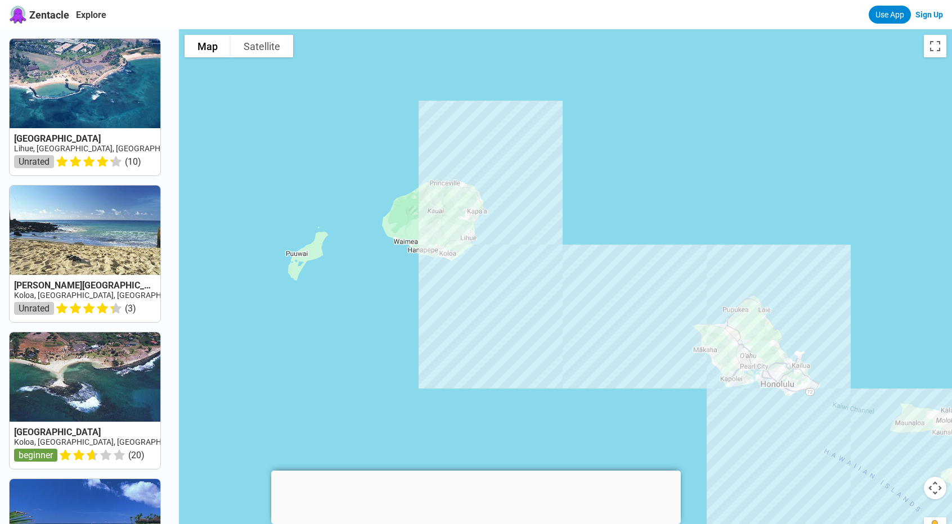
click at [440, 233] on div at bounding box center [565, 291] width 773 height 524
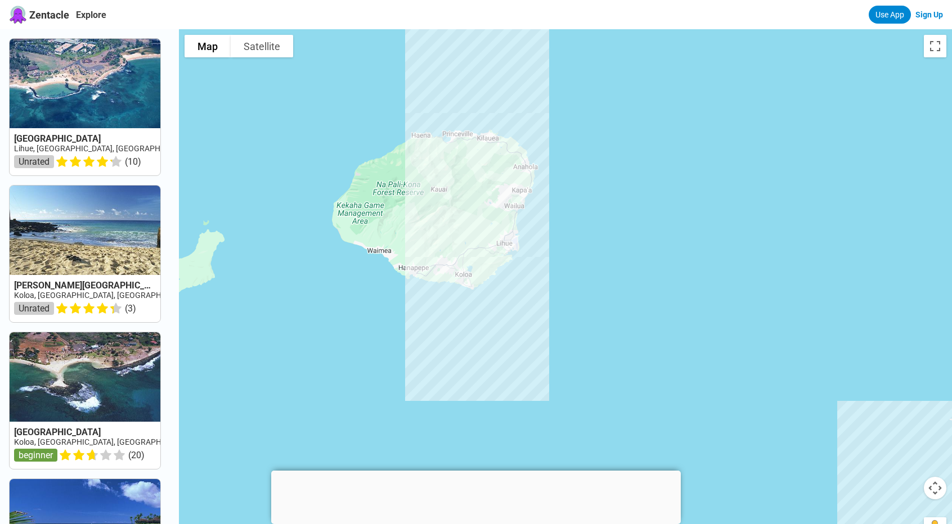
click at [440, 233] on div at bounding box center [565, 291] width 773 height 524
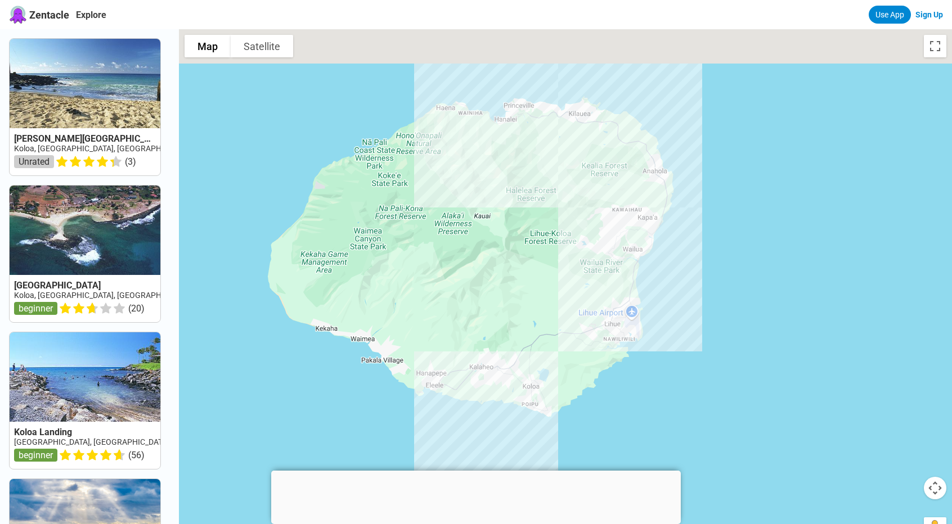
drag, startPoint x: 440, startPoint y: 233, endPoint x: 485, endPoint y: 323, distance: 100.4
click at [485, 323] on div at bounding box center [565, 291] width 773 height 524
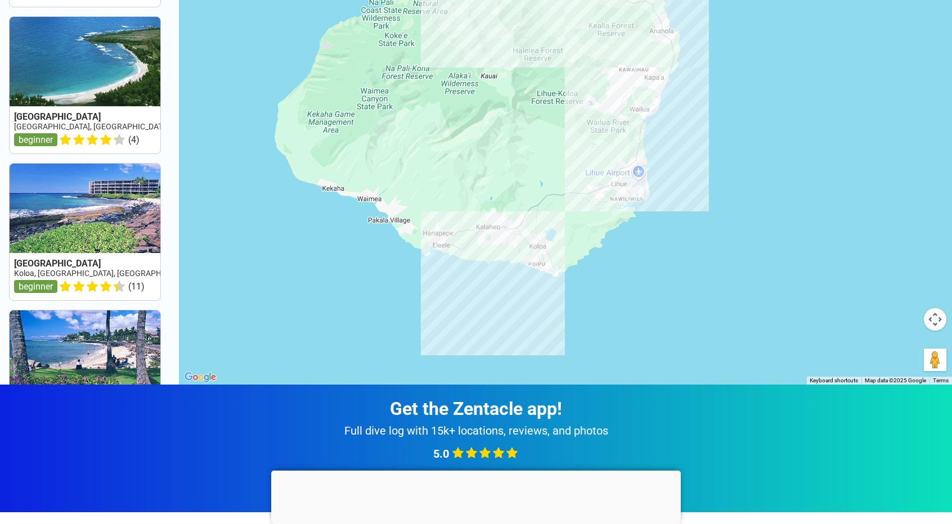
scroll to position [172, 0]
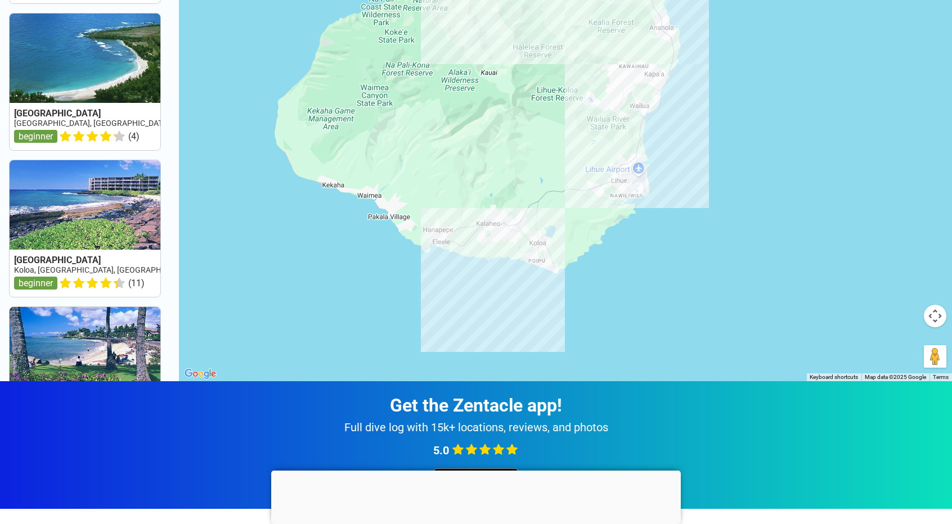
click at [690, 298] on div at bounding box center [565, 119] width 773 height 524
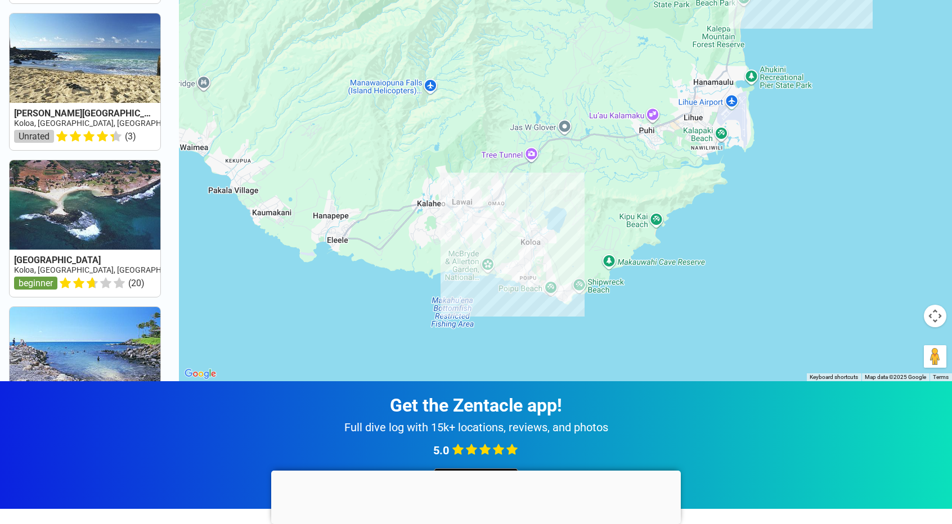
drag, startPoint x: 555, startPoint y: 278, endPoint x: 698, endPoint y: 336, distance: 154.2
click at [698, 336] on div at bounding box center [565, 119] width 773 height 524
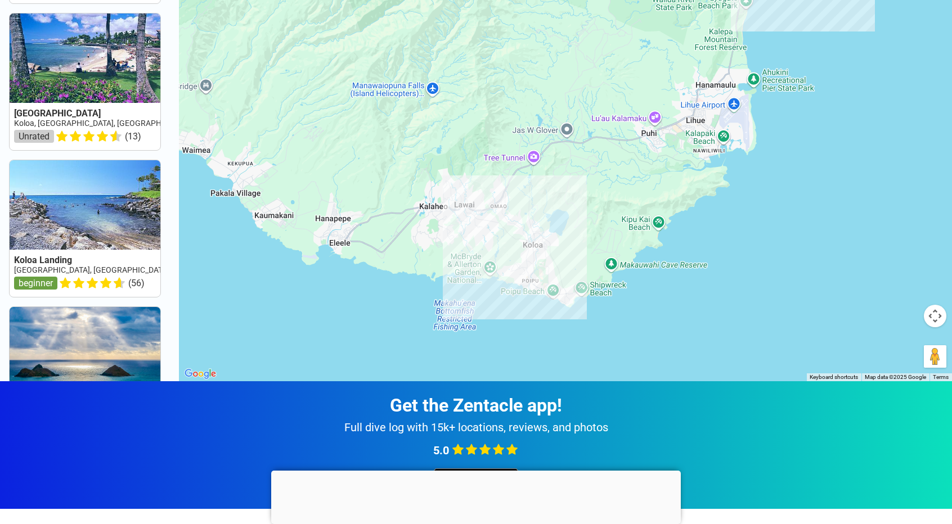
click at [698, 336] on div at bounding box center [565, 119] width 773 height 524
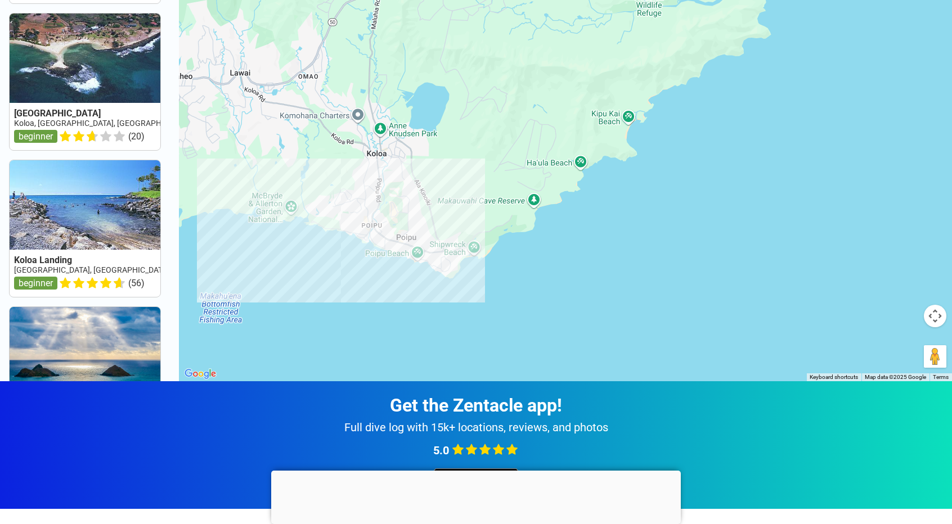
click at [511, 299] on div at bounding box center [565, 119] width 773 height 524
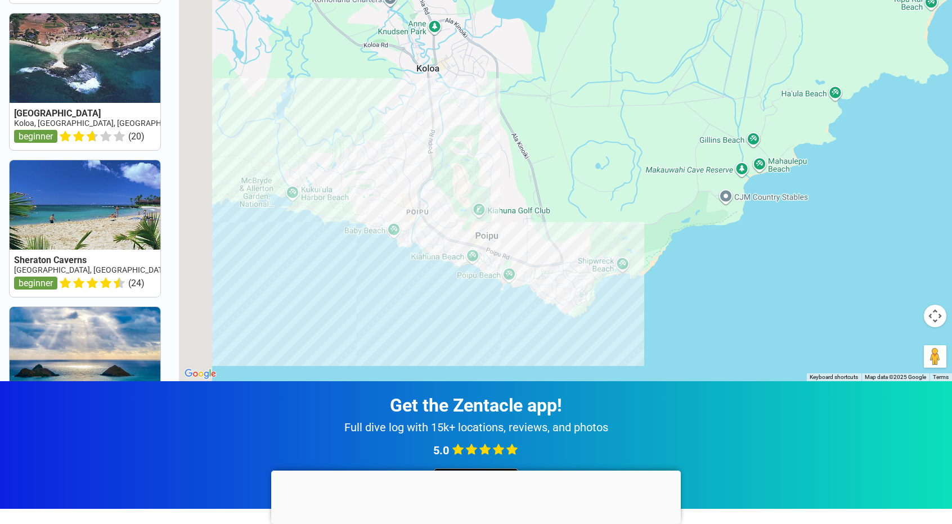
drag, startPoint x: 511, startPoint y: 299, endPoint x: 696, endPoint y: 360, distance: 195.5
click at [696, 360] on div at bounding box center [565, 119] width 773 height 524
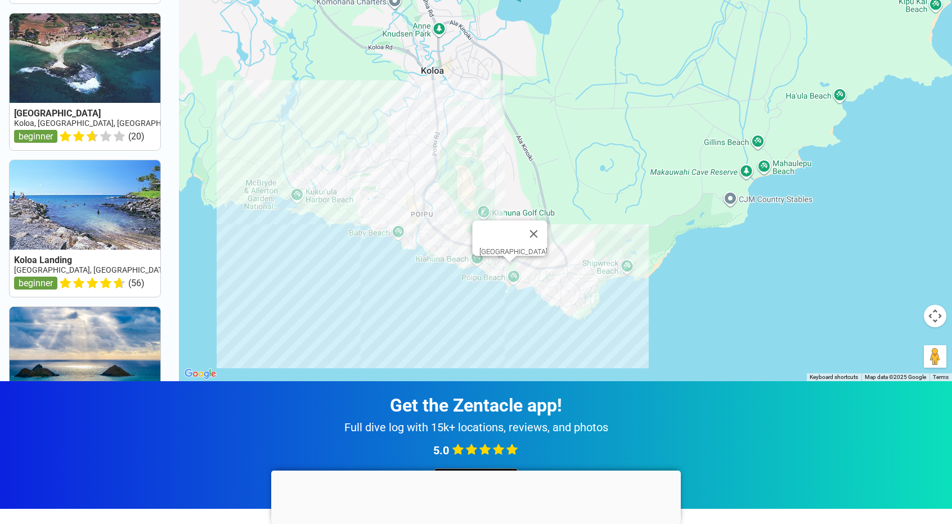
click at [521, 268] on div "[GEOGRAPHIC_DATA]" at bounding box center [565, 119] width 773 height 524
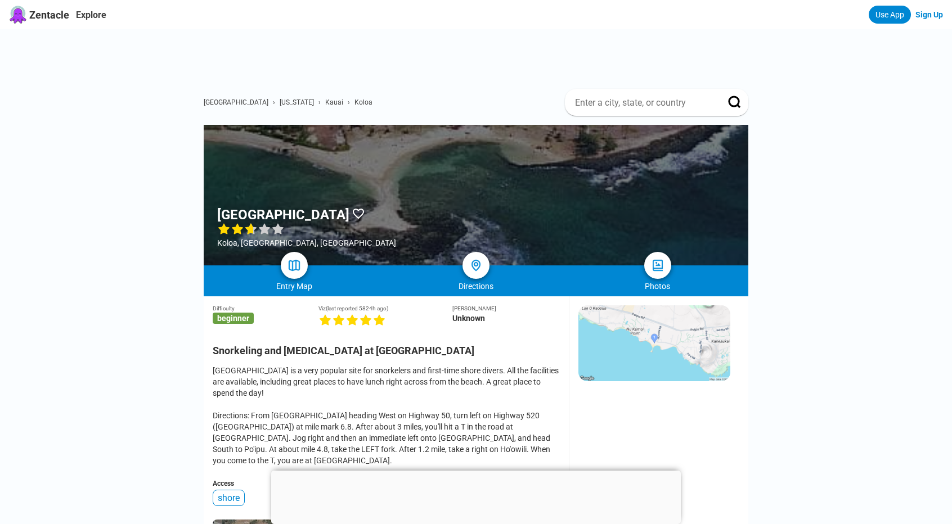
click at [521, 268] on div "Directions" at bounding box center [476, 278] width 182 height 25
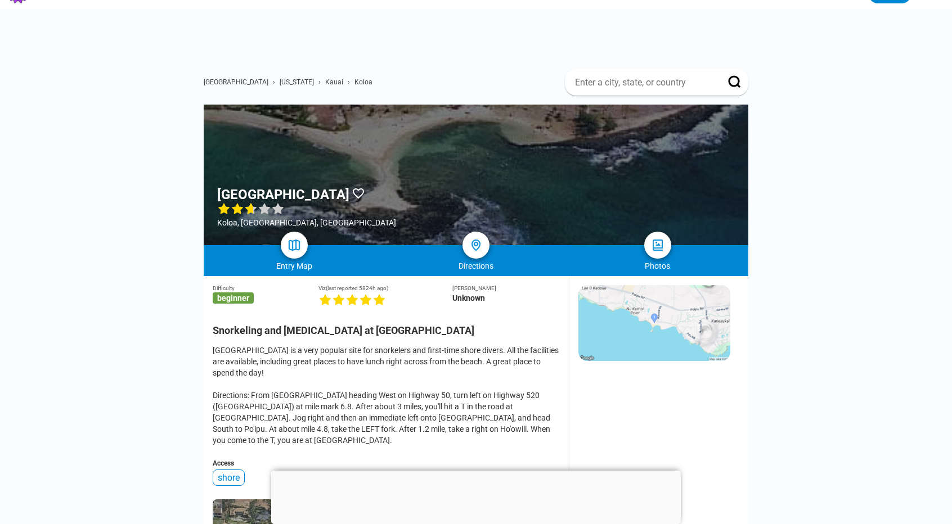
scroll to position [19, 0]
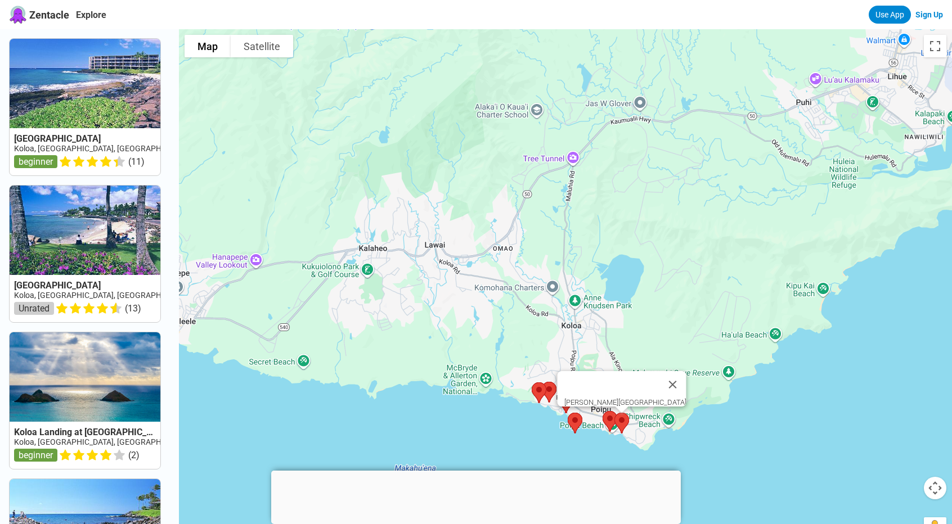
click at [633, 423] on img at bounding box center [622, 423] width 24 height 30
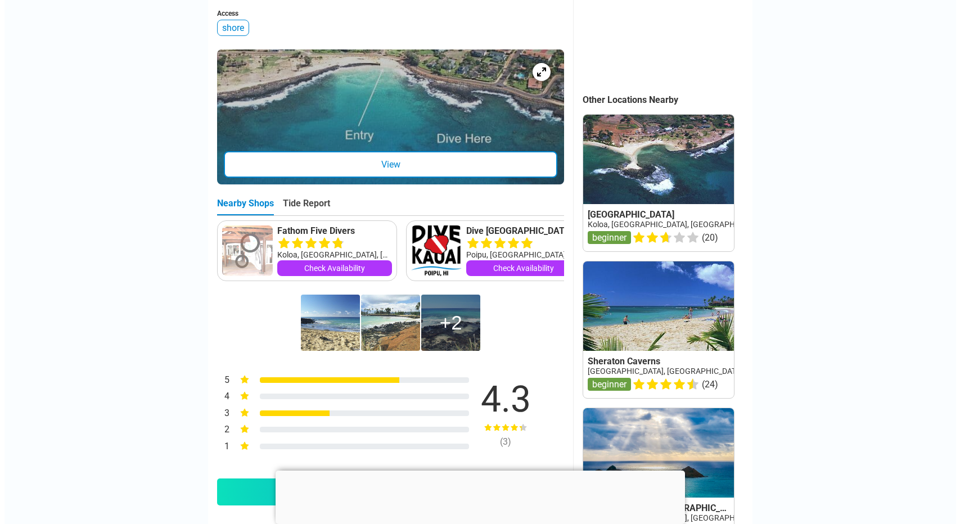
scroll to position [460, 0]
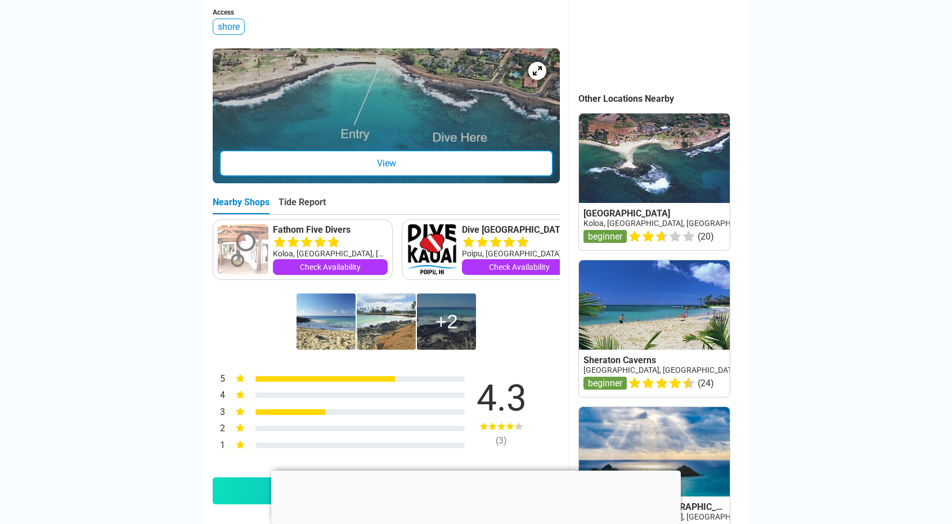
click at [326, 326] on img at bounding box center [325, 322] width 59 height 56
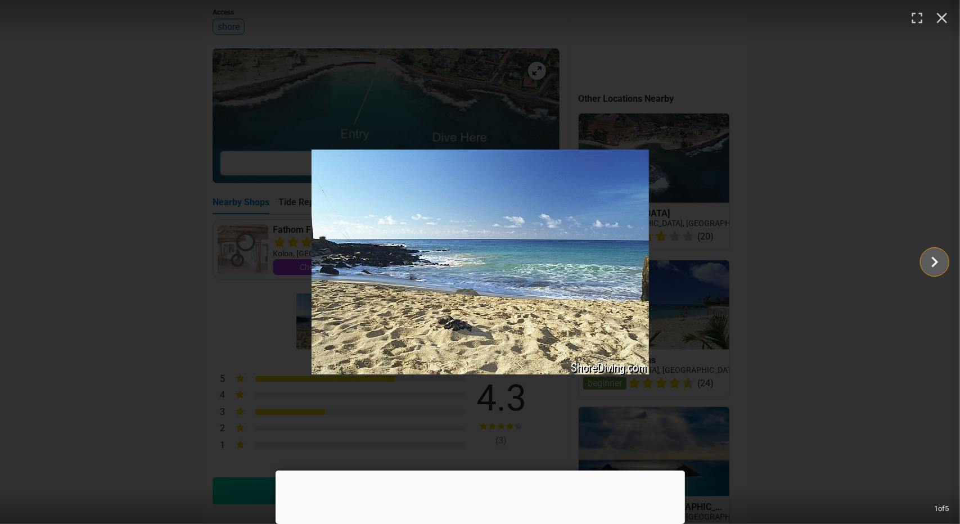
click at [934, 264] on icon "Show slide 2 of 5" at bounding box center [935, 262] width 7 height 11
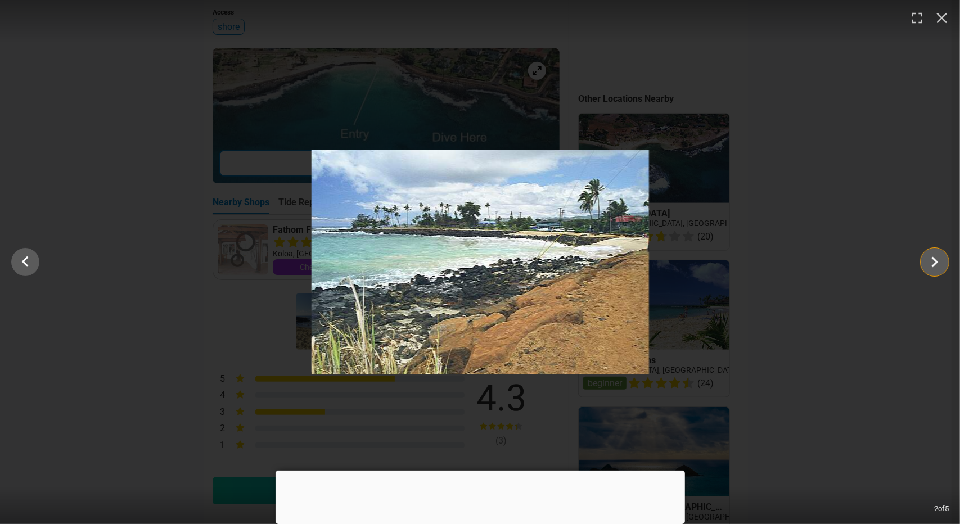
click at [934, 264] on icon "Show slide 3 of 5" at bounding box center [935, 262] width 7 height 11
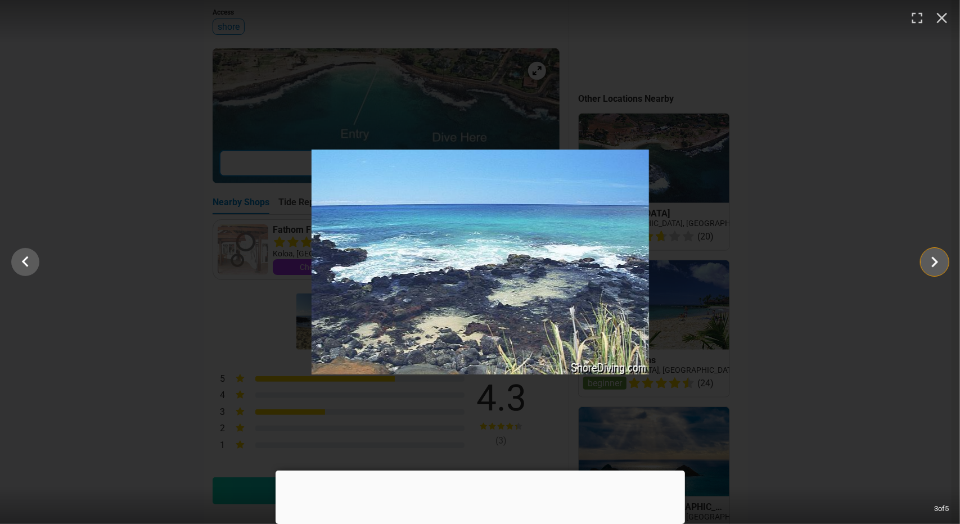
click at [934, 264] on icon "Show slide 4 of 5" at bounding box center [935, 262] width 7 height 11
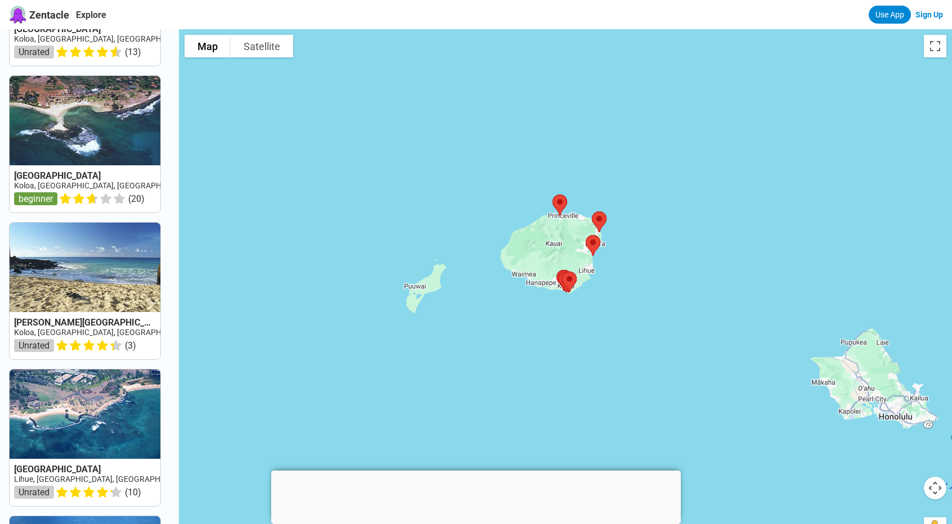
scroll to position [709, 0]
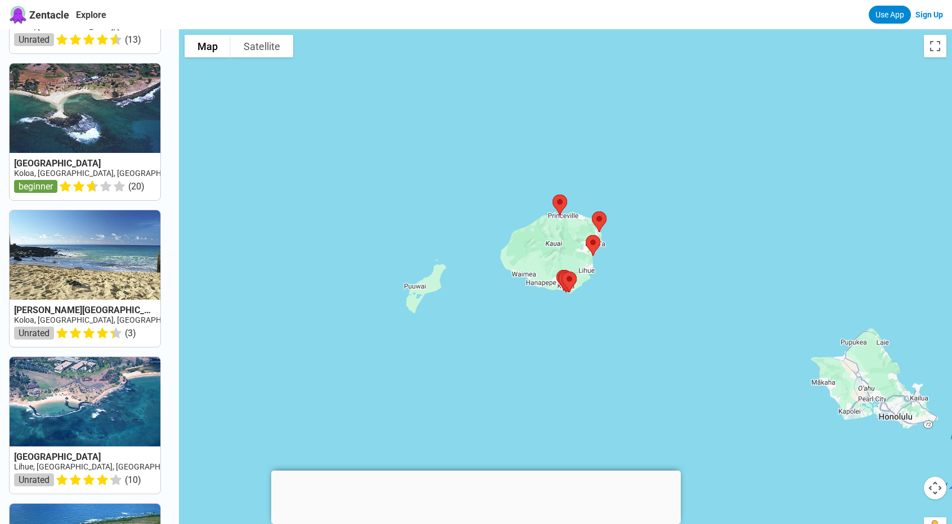
click at [91, 409] on link at bounding box center [85, 425] width 151 height 137
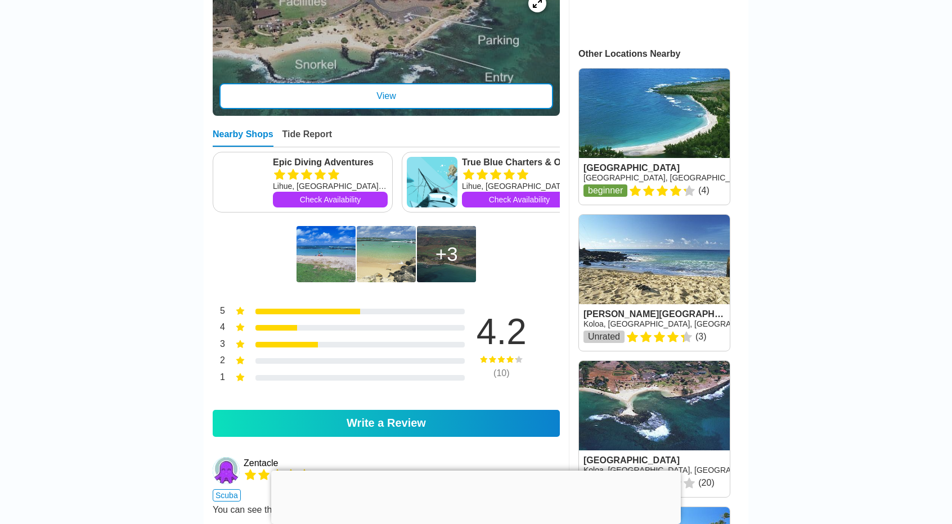
scroll to position [511, 0]
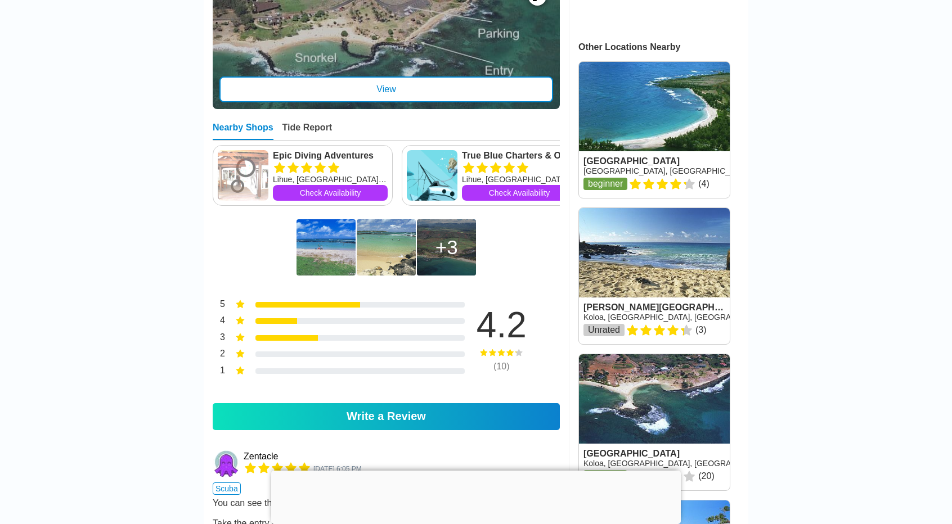
click at [321, 263] on img at bounding box center [325, 247] width 59 height 56
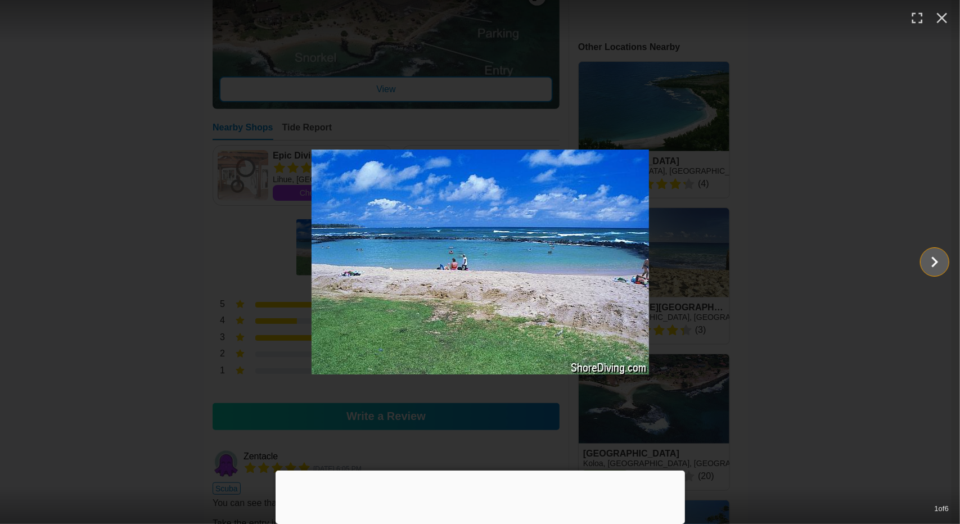
click at [942, 265] on icon "Show slide 2 of 6" at bounding box center [934, 262] width 21 height 27
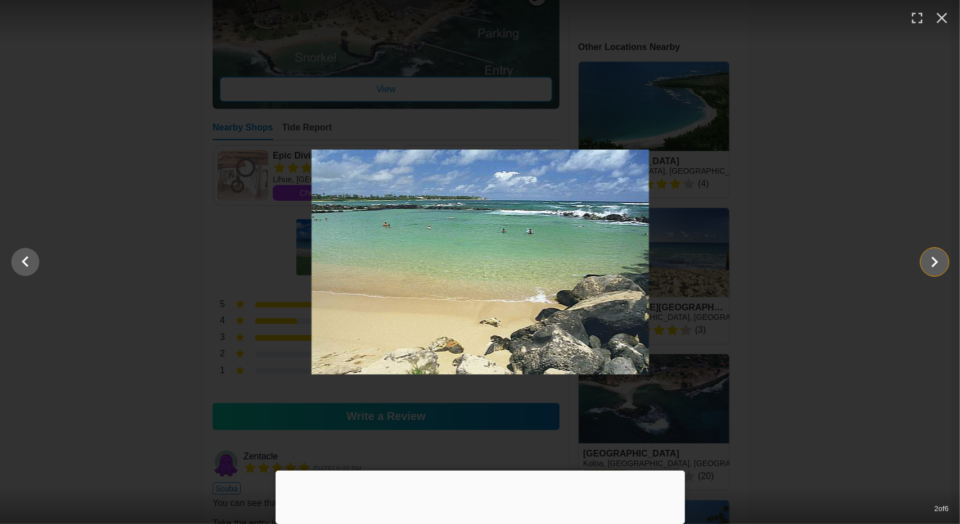
click at [942, 265] on icon "Show slide 3 of 6" at bounding box center [934, 262] width 21 height 27
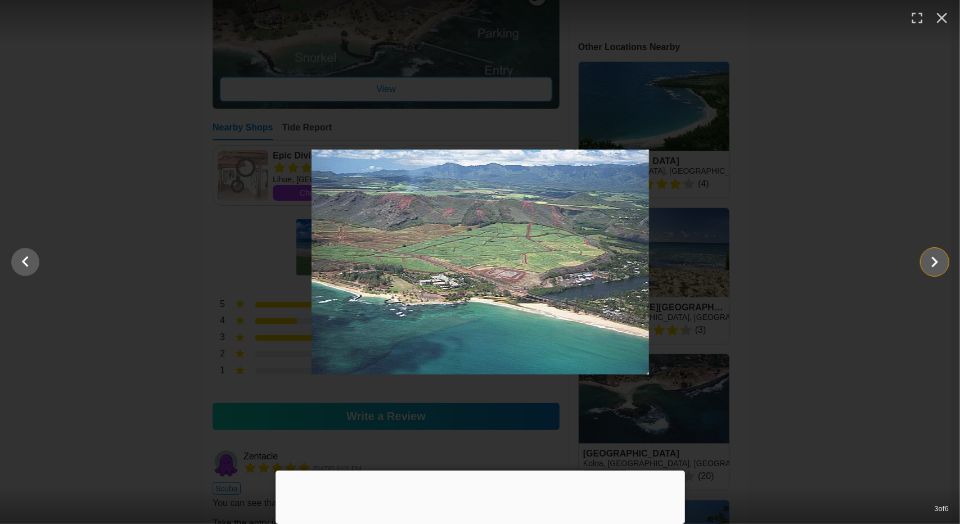
click at [942, 265] on icon "Show slide 4 of 6" at bounding box center [934, 262] width 21 height 27
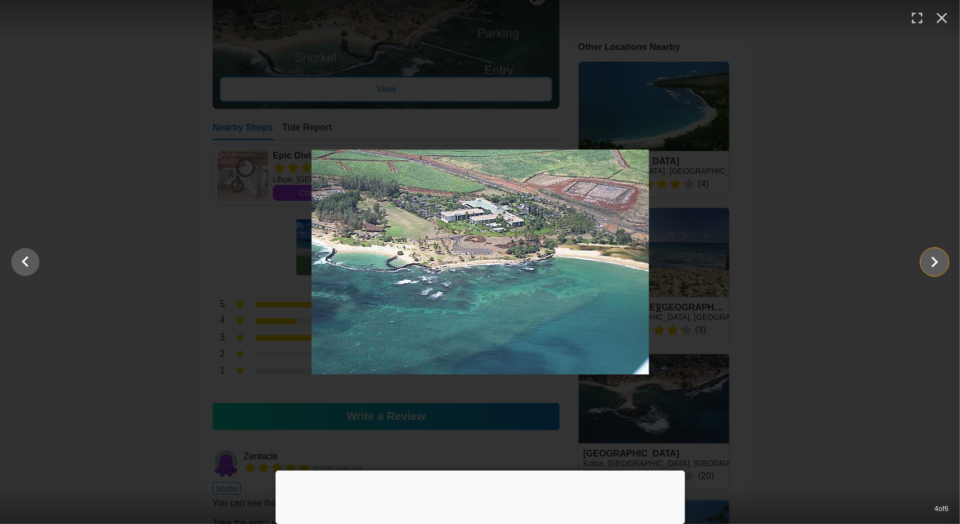
click at [942, 265] on icon "Show slide 5 of 6" at bounding box center [934, 262] width 21 height 27
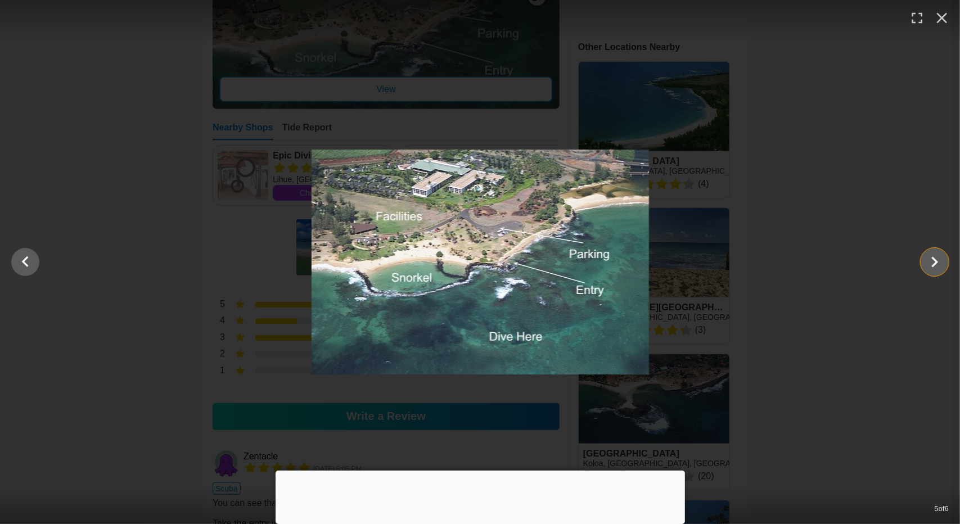
click at [942, 265] on icon "Show slide 6 of 6" at bounding box center [934, 262] width 21 height 27
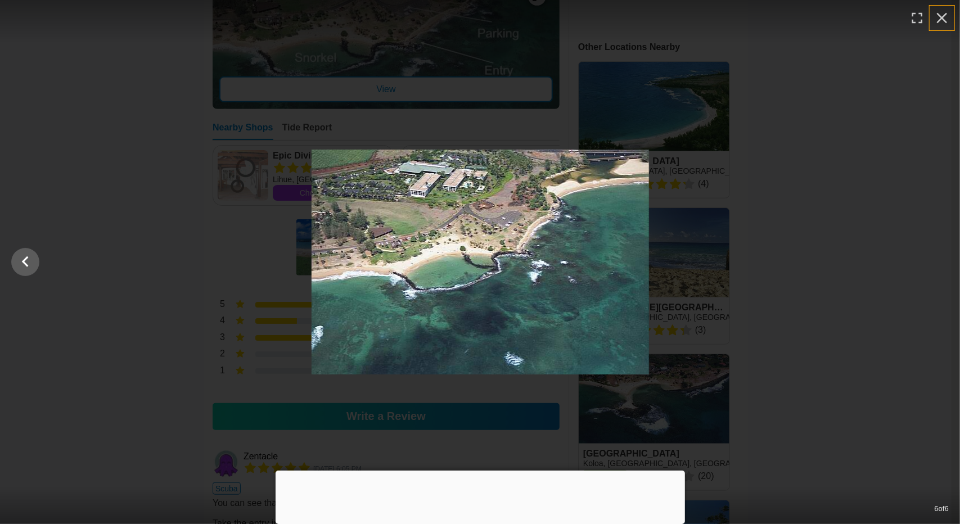
click at [941, 17] on icon "button" at bounding box center [942, 18] width 11 height 11
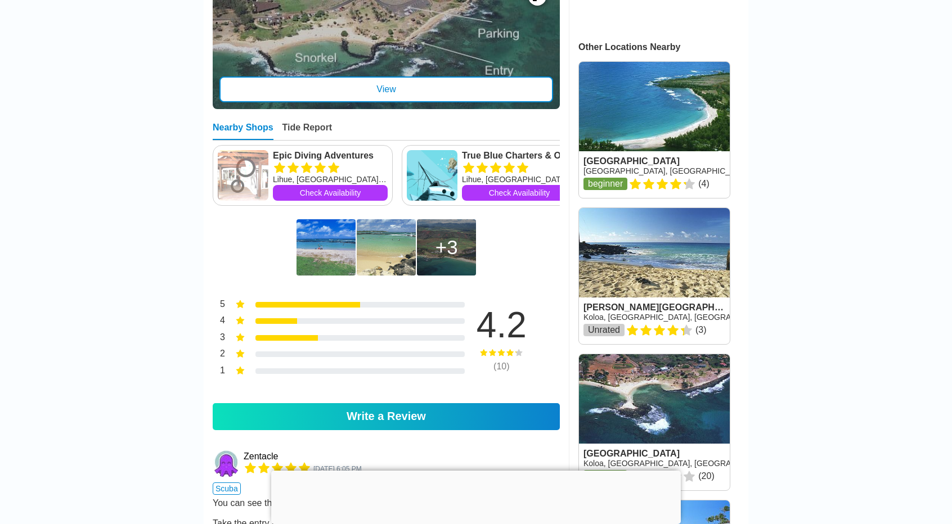
scroll to position [407, 0]
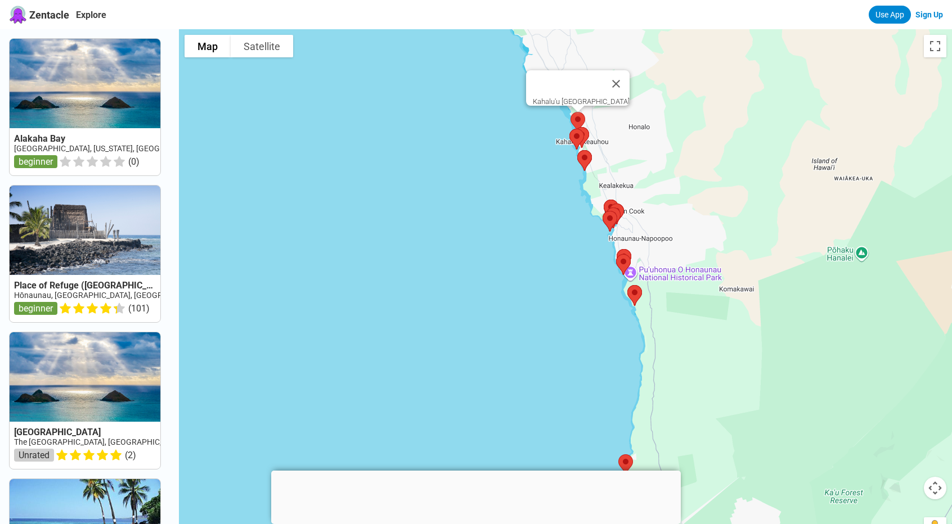
click at [590, 113] on img at bounding box center [578, 122] width 24 height 30
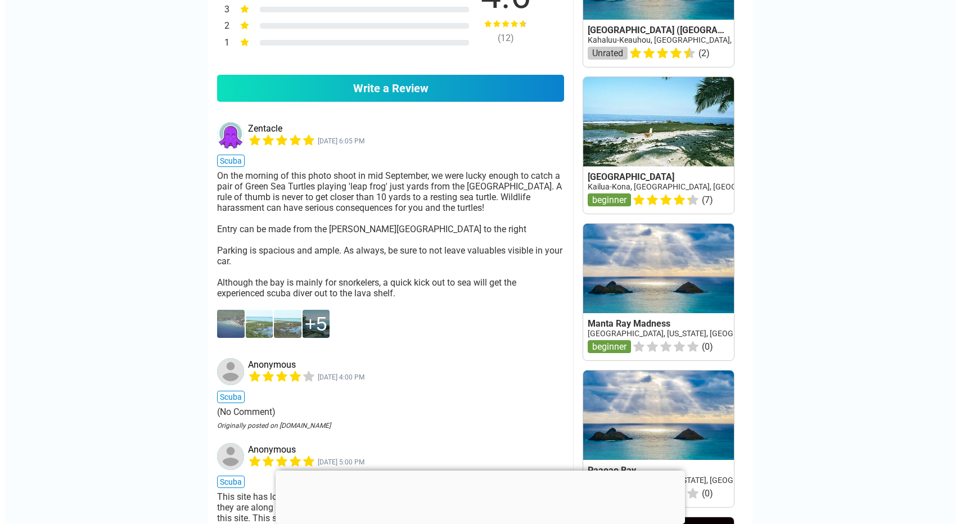
scroll to position [941, 0]
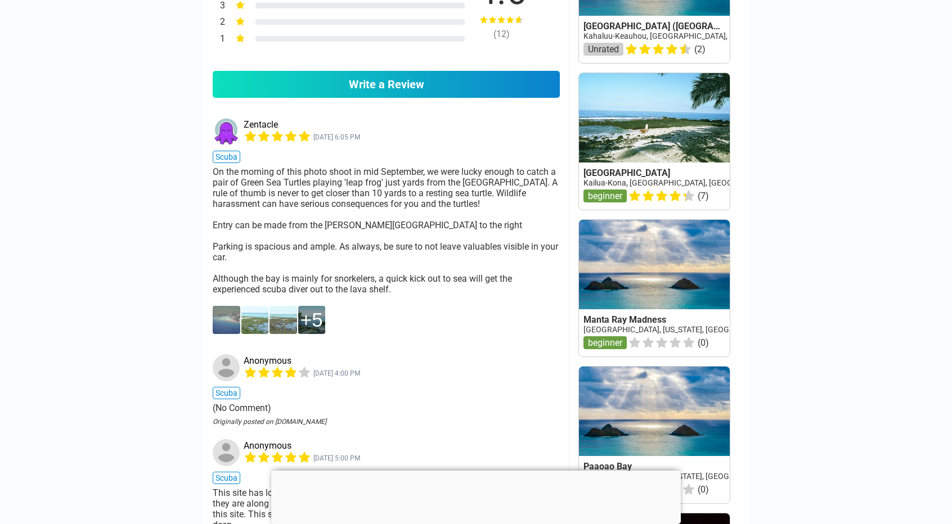
click at [227, 315] on img at bounding box center [227, 320] width 28 height 28
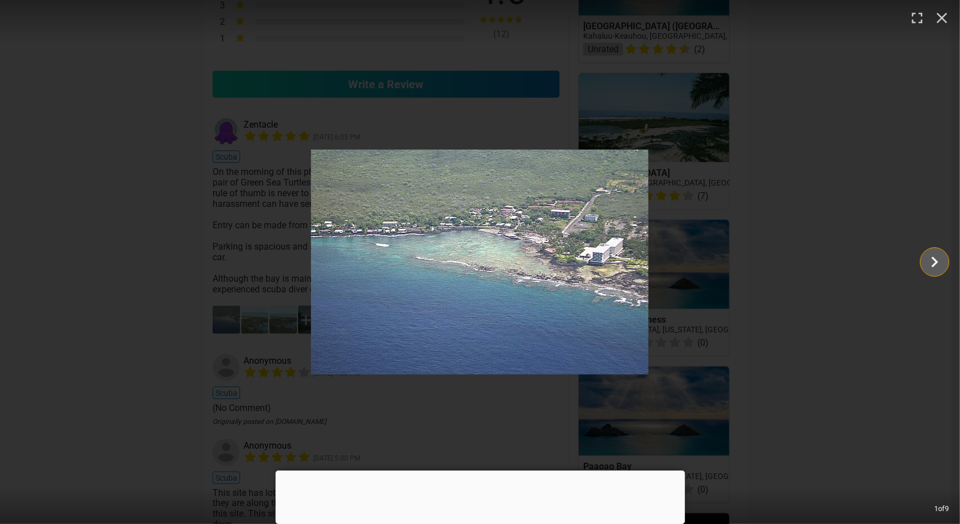
click at [941, 268] on icon "Show slide 2 of 9" at bounding box center [934, 262] width 21 height 27
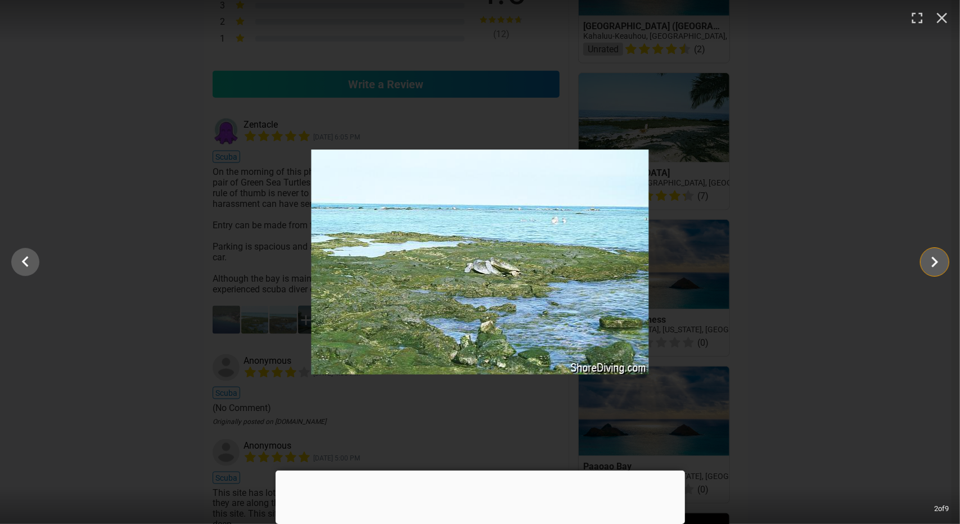
click at [941, 268] on icon "Show slide 3 of 9" at bounding box center [934, 262] width 21 height 27
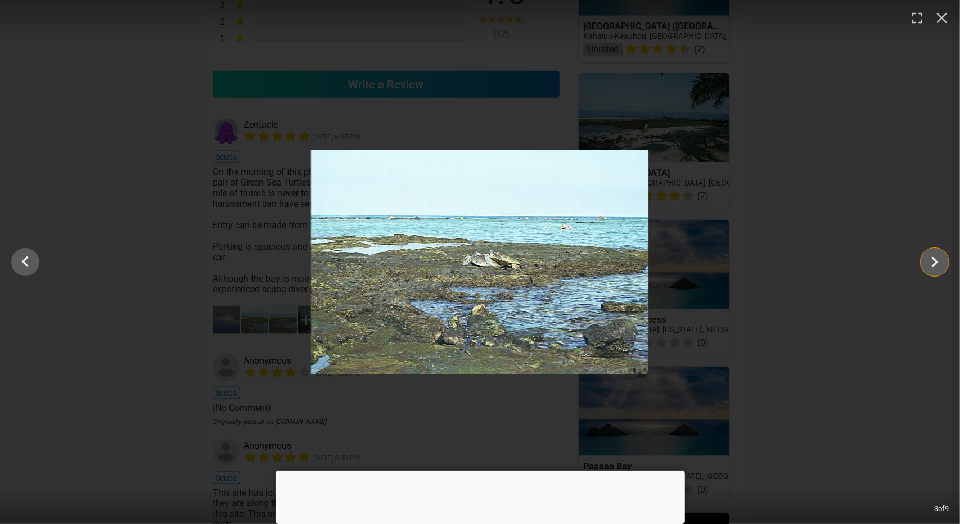
click at [941, 268] on icon "Show slide 4 of 9" at bounding box center [934, 262] width 21 height 27
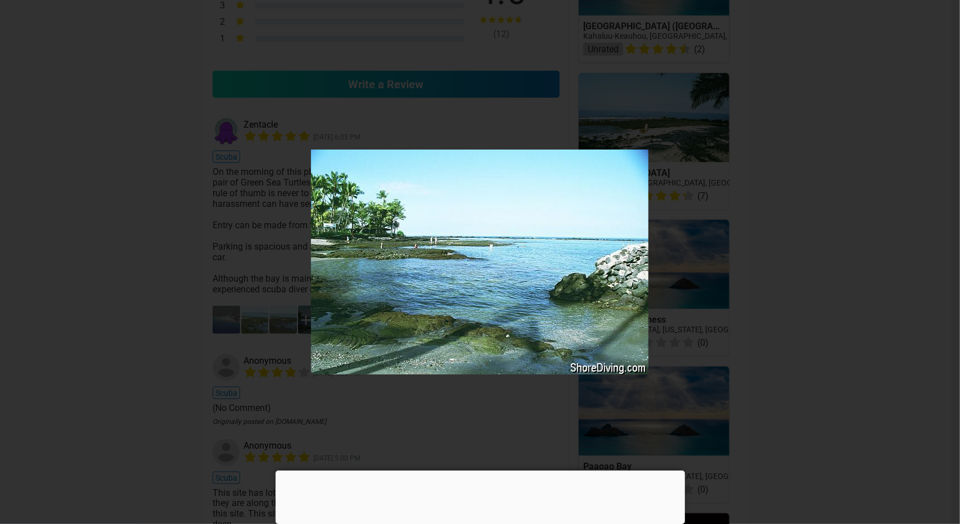
click at [941, 268] on icon "Show slide 5 of 9" at bounding box center [934, 262] width 21 height 27
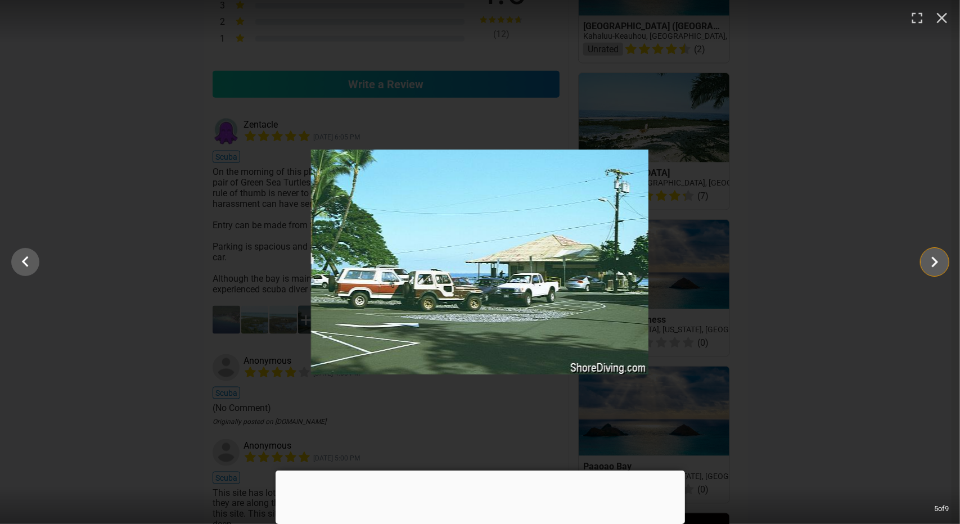
click at [941, 268] on icon "Show slide 6 of 9" at bounding box center [934, 262] width 21 height 27
